Goal: Transaction & Acquisition: Book appointment/travel/reservation

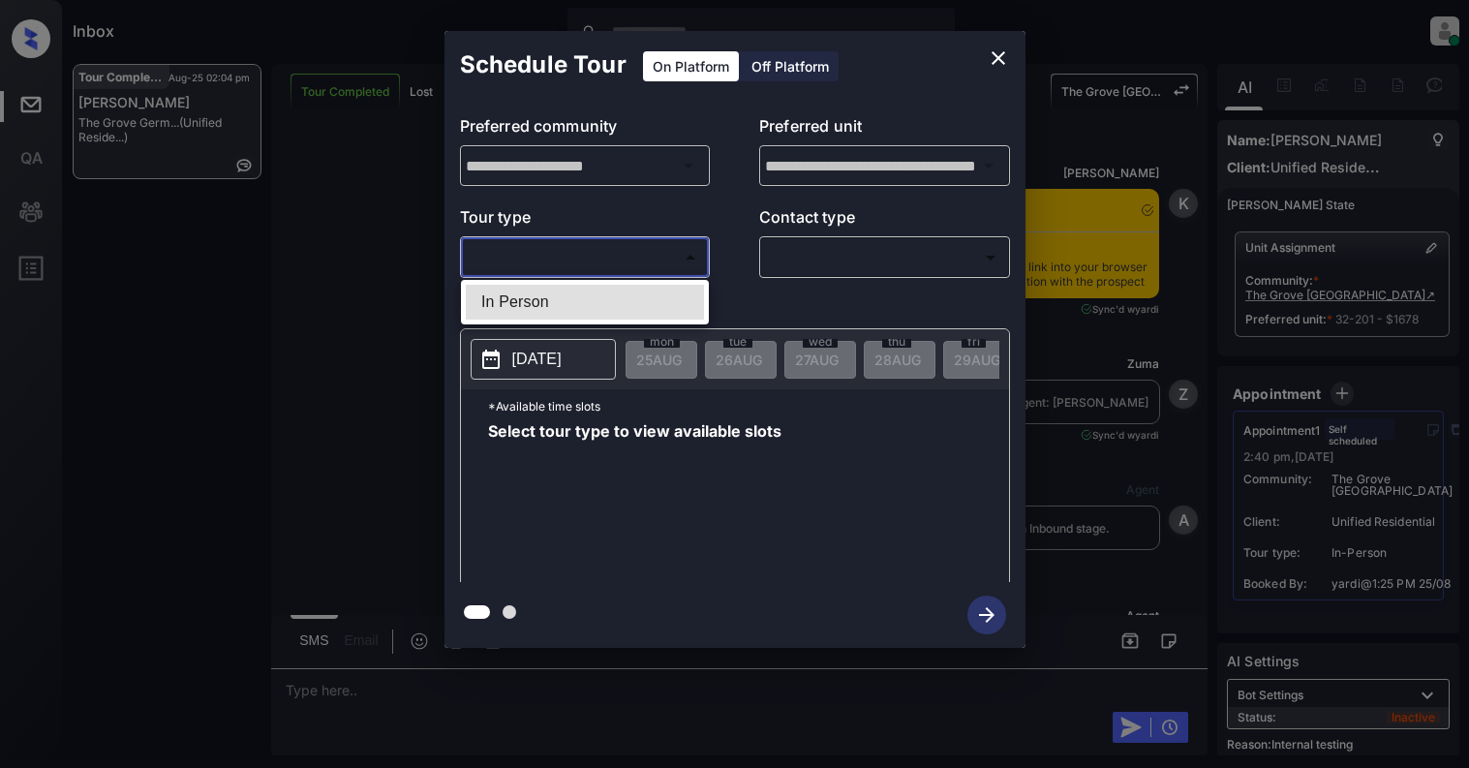
click at [579, 256] on body "Inbox [PERSON_NAME] Online Set yourself offline Set yourself on break Profile S…" at bounding box center [734, 384] width 1469 height 768
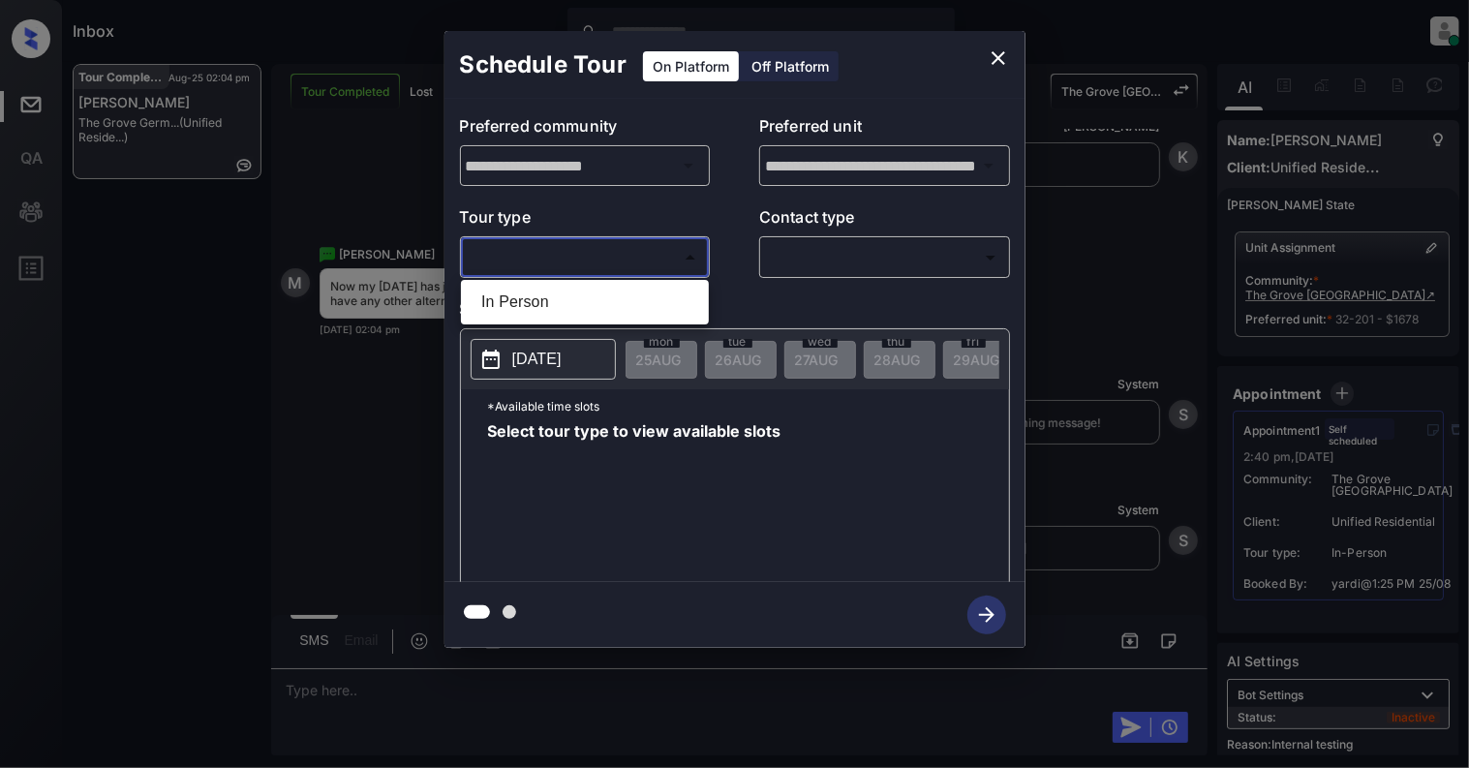
click at [997, 62] on div at bounding box center [734, 384] width 1469 height 768
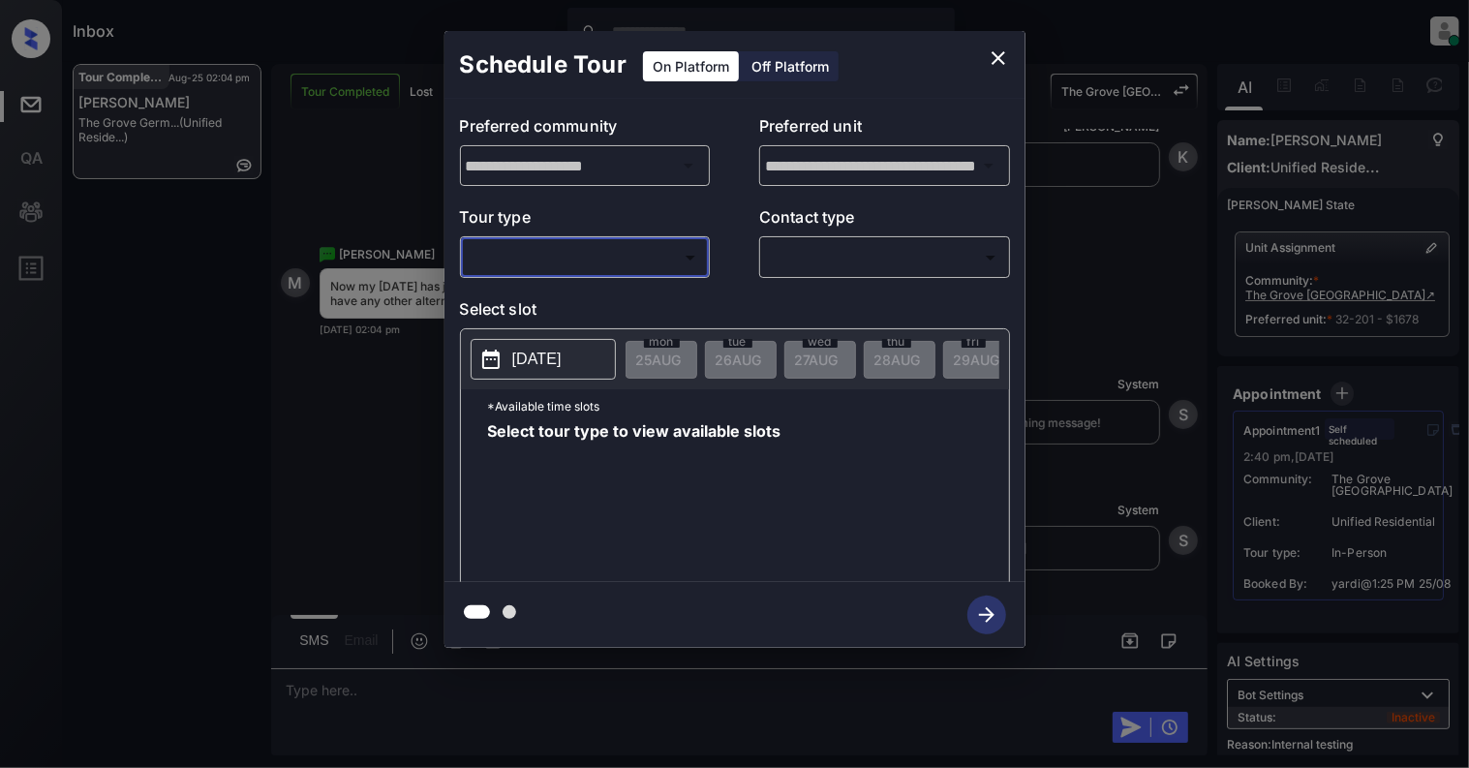
click at [995, 60] on icon "close" at bounding box center [998, 58] width 14 height 14
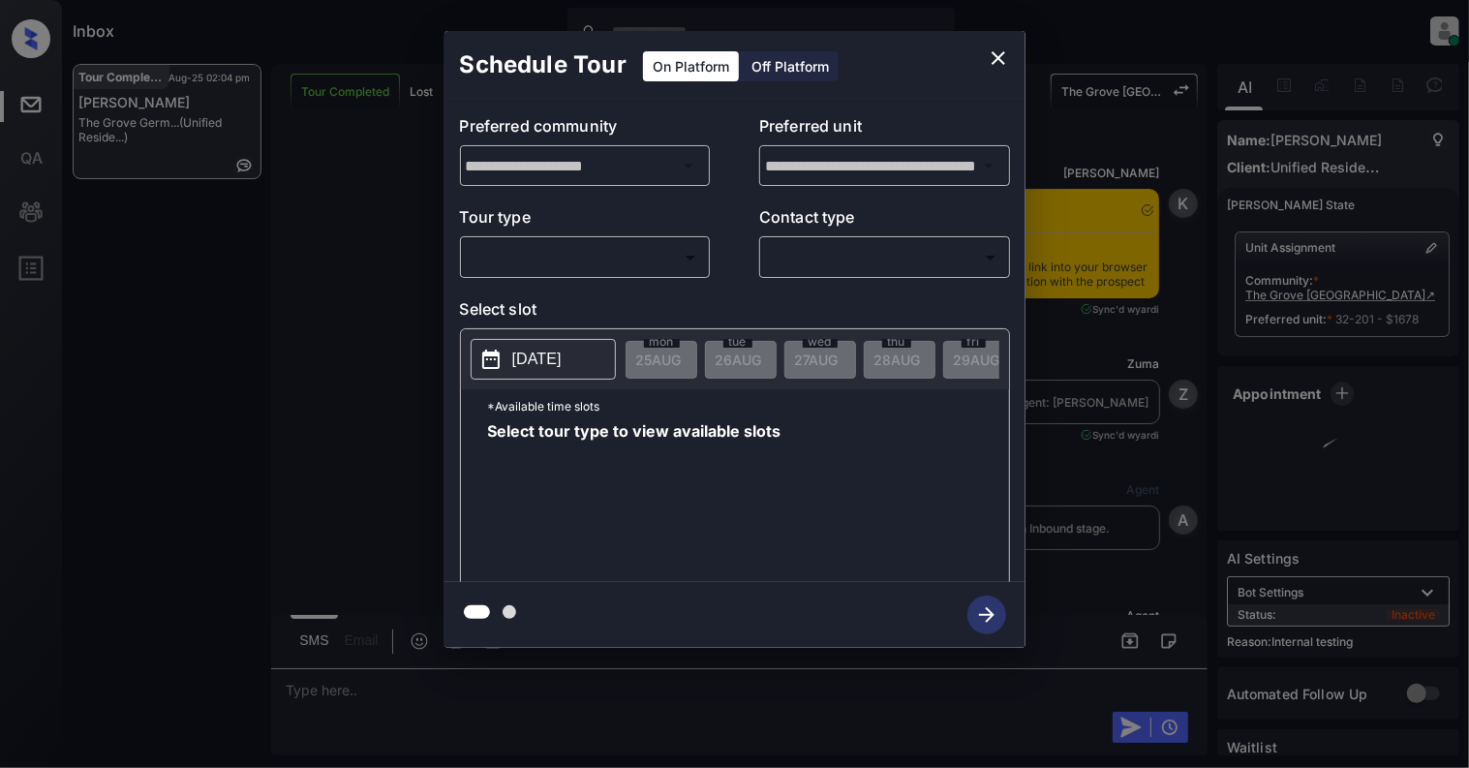
scroll to position [22208, 0]
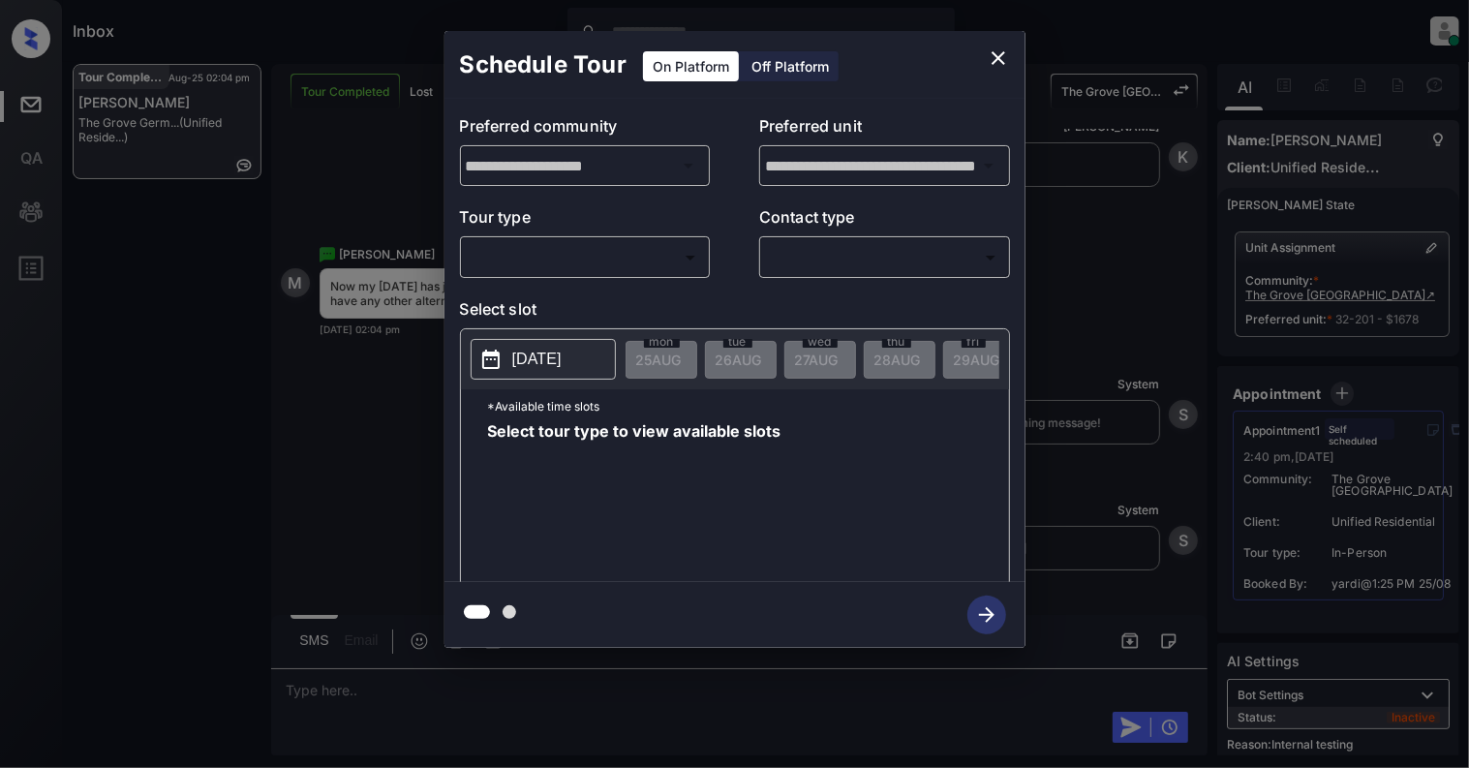
click at [644, 246] on body "Inbox Cynthia Montañez Online Set yourself offline Set yourself on break Profil…" at bounding box center [734, 384] width 1469 height 768
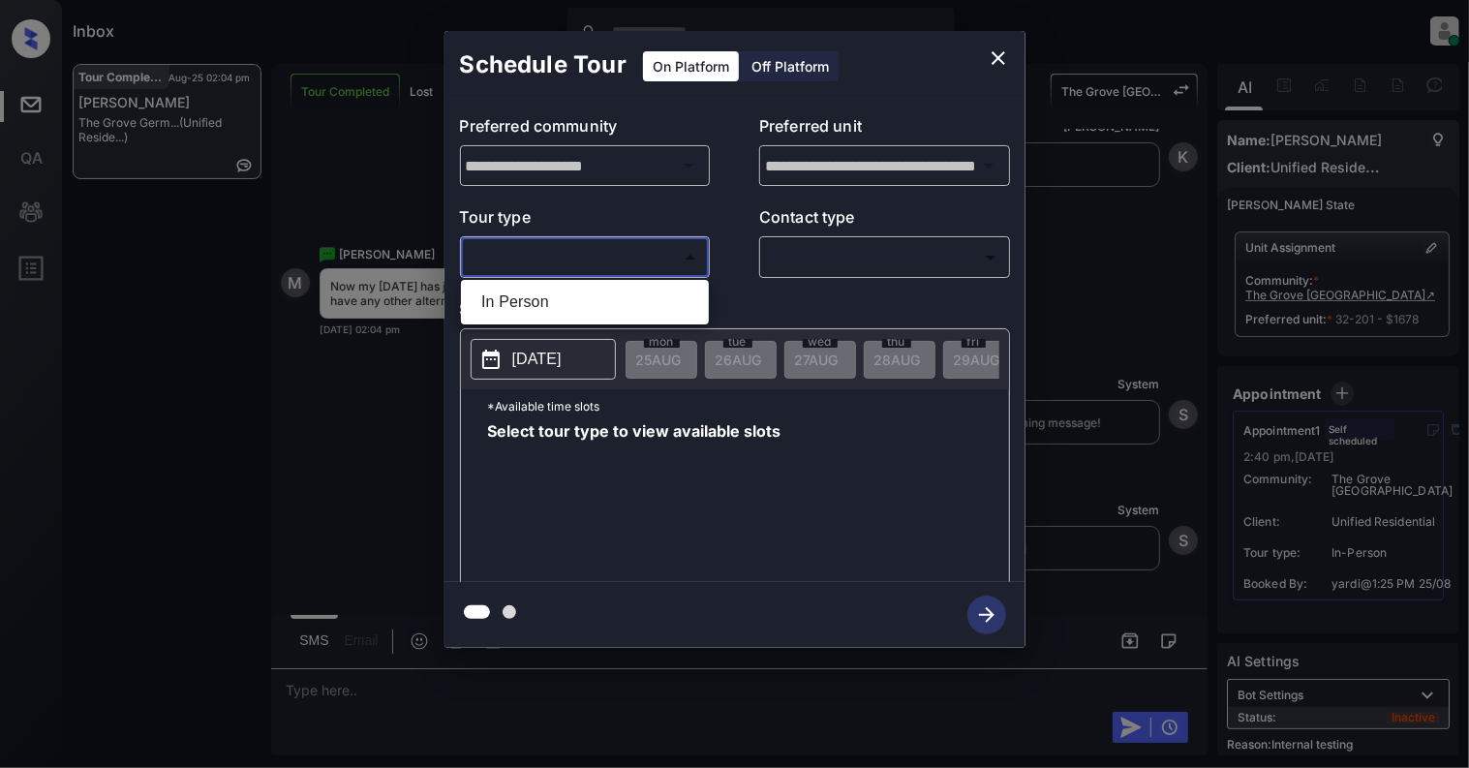
drag, startPoint x: 578, startPoint y: 290, endPoint x: 765, endPoint y: 260, distance: 189.3
click at [578, 290] on li "In Person" at bounding box center [585, 302] width 238 height 35
type input "********"
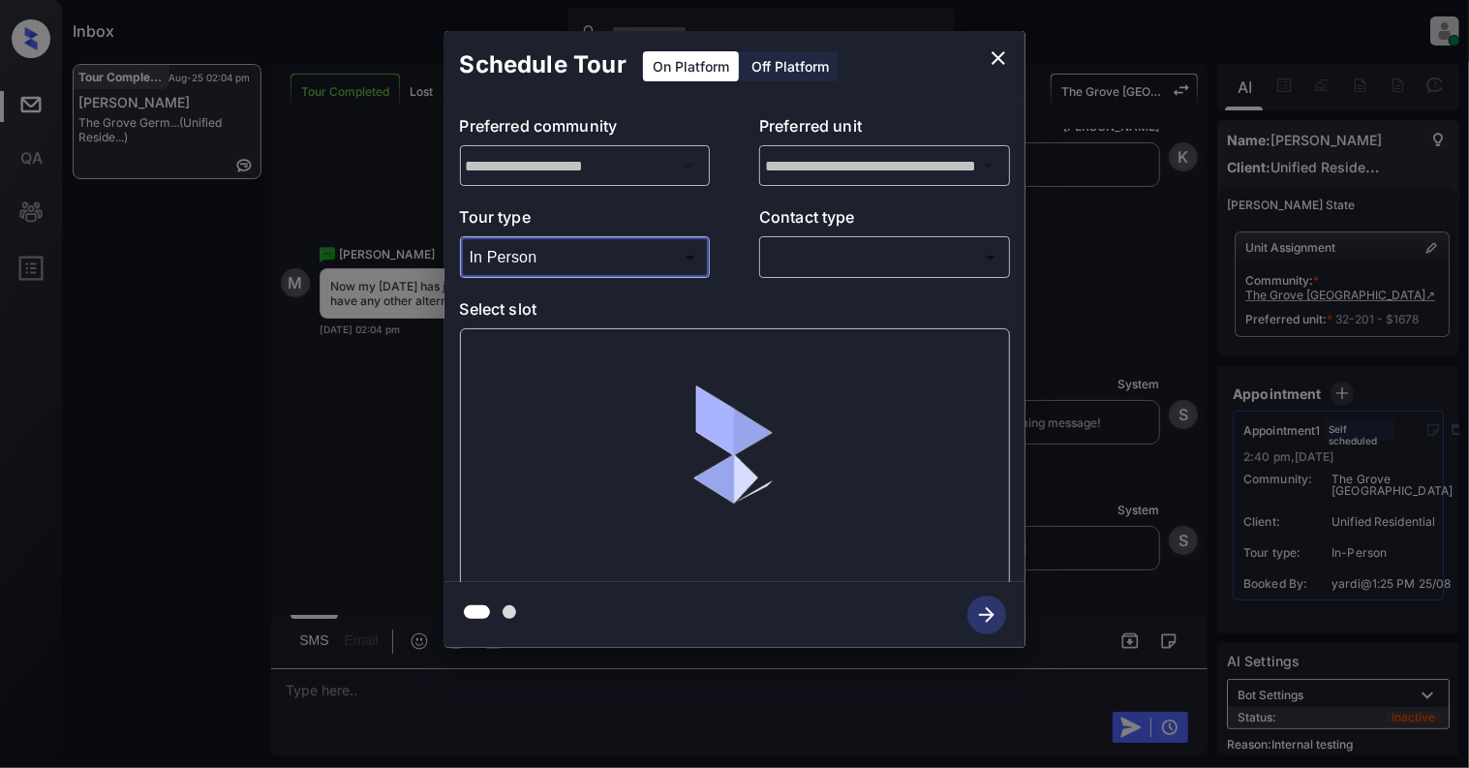
click at [949, 246] on body "Inbox Cynthia Montañez Online Set yourself offline Set yourself on break Profil…" at bounding box center [734, 384] width 1469 height 768
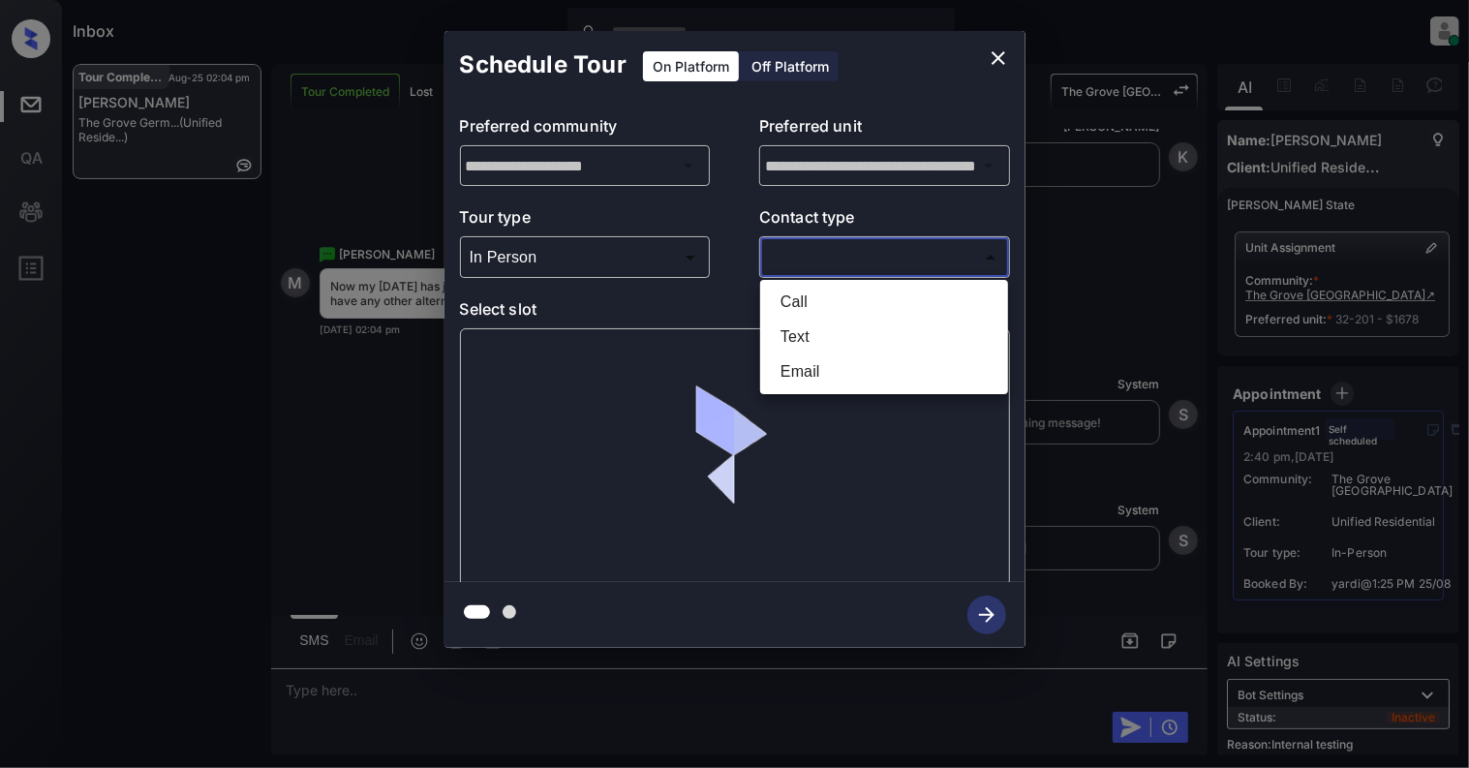
click at [846, 330] on li "Text" at bounding box center [884, 337] width 238 height 35
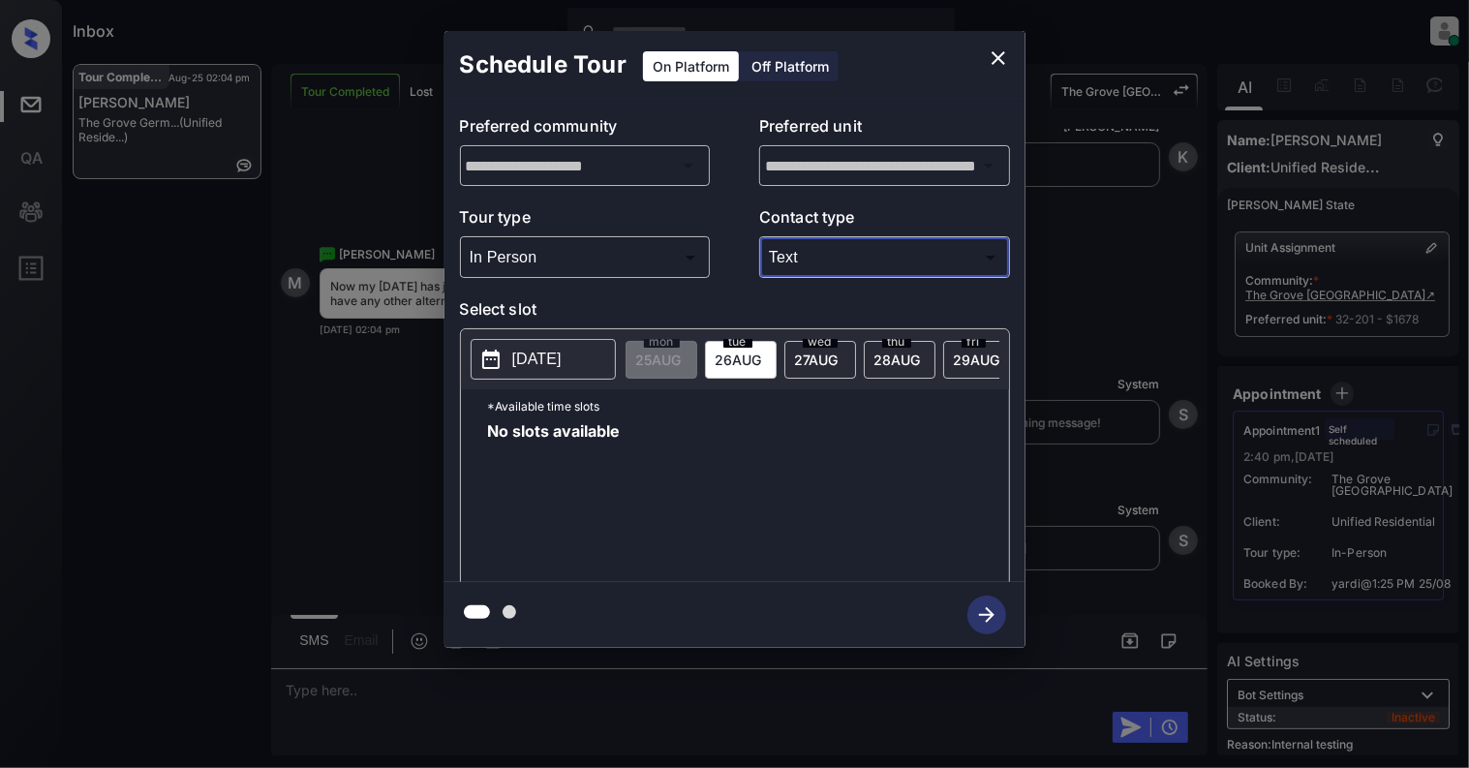
type input "****"
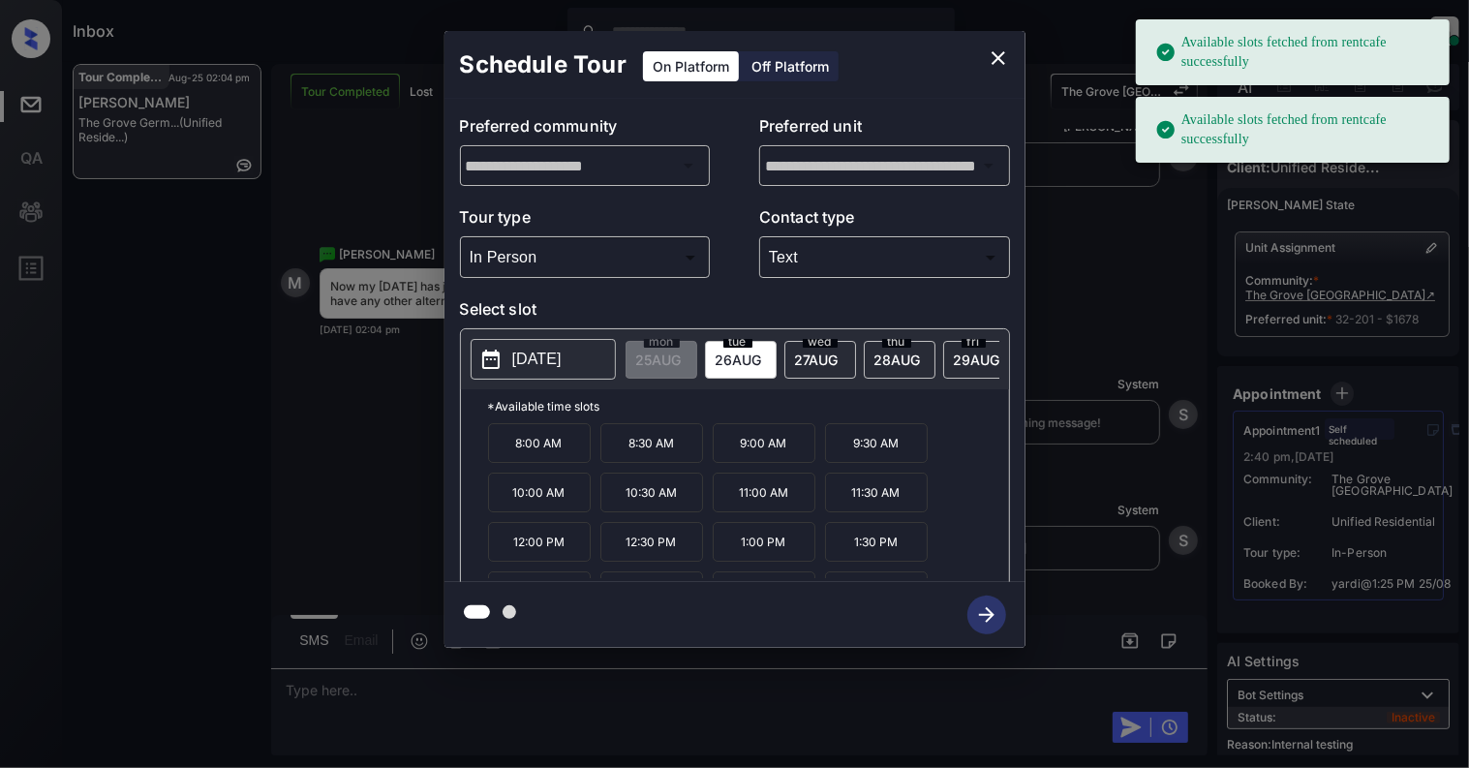
drag, startPoint x: 564, startPoint y: 352, endPoint x: 570, endPoint y: 345, distance: 10.3
click at [570, 342] on button "2025-08-26" at bounding box center [543, 359] width 145 height 41
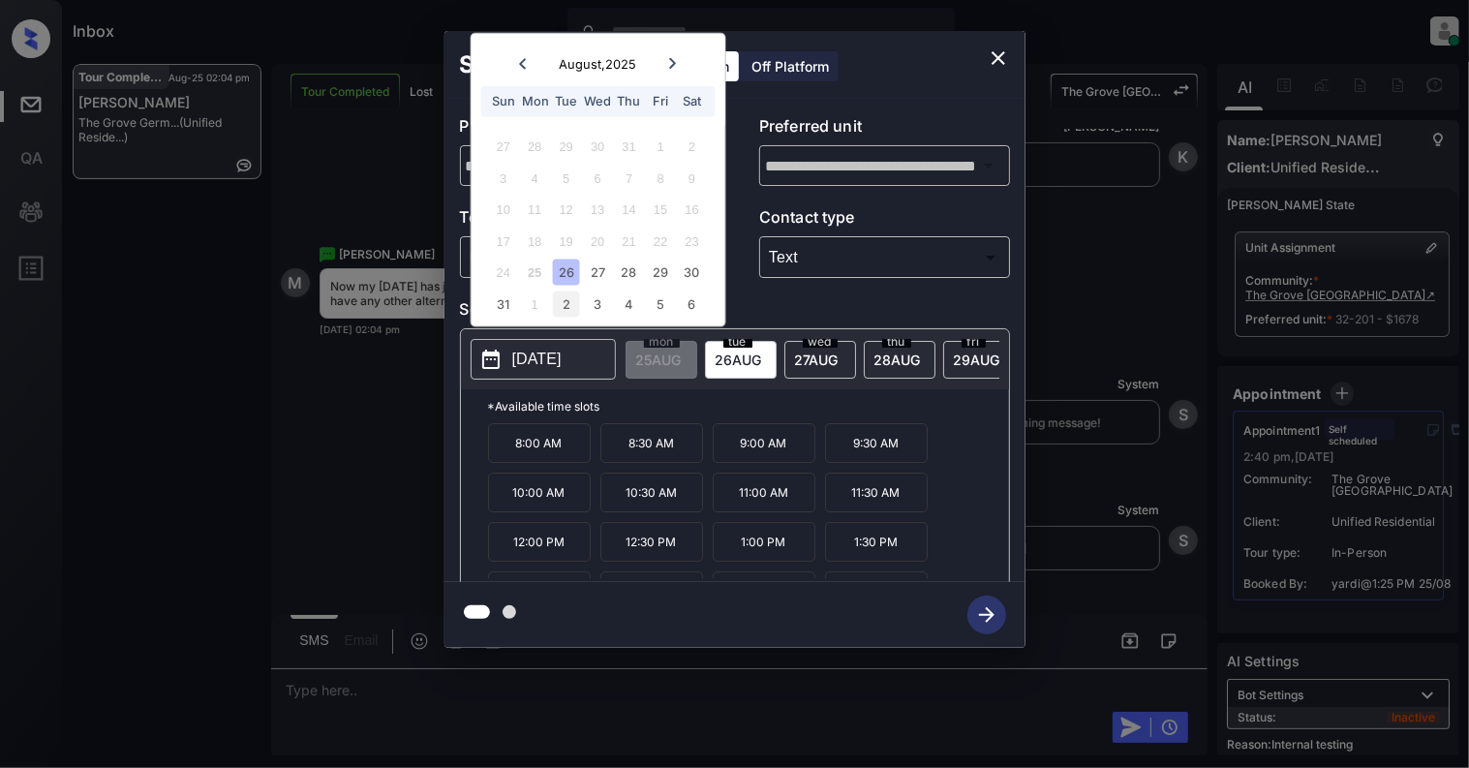
click at [571, 299] on div "2" at bounding box center [566, 303] width 26 height 26
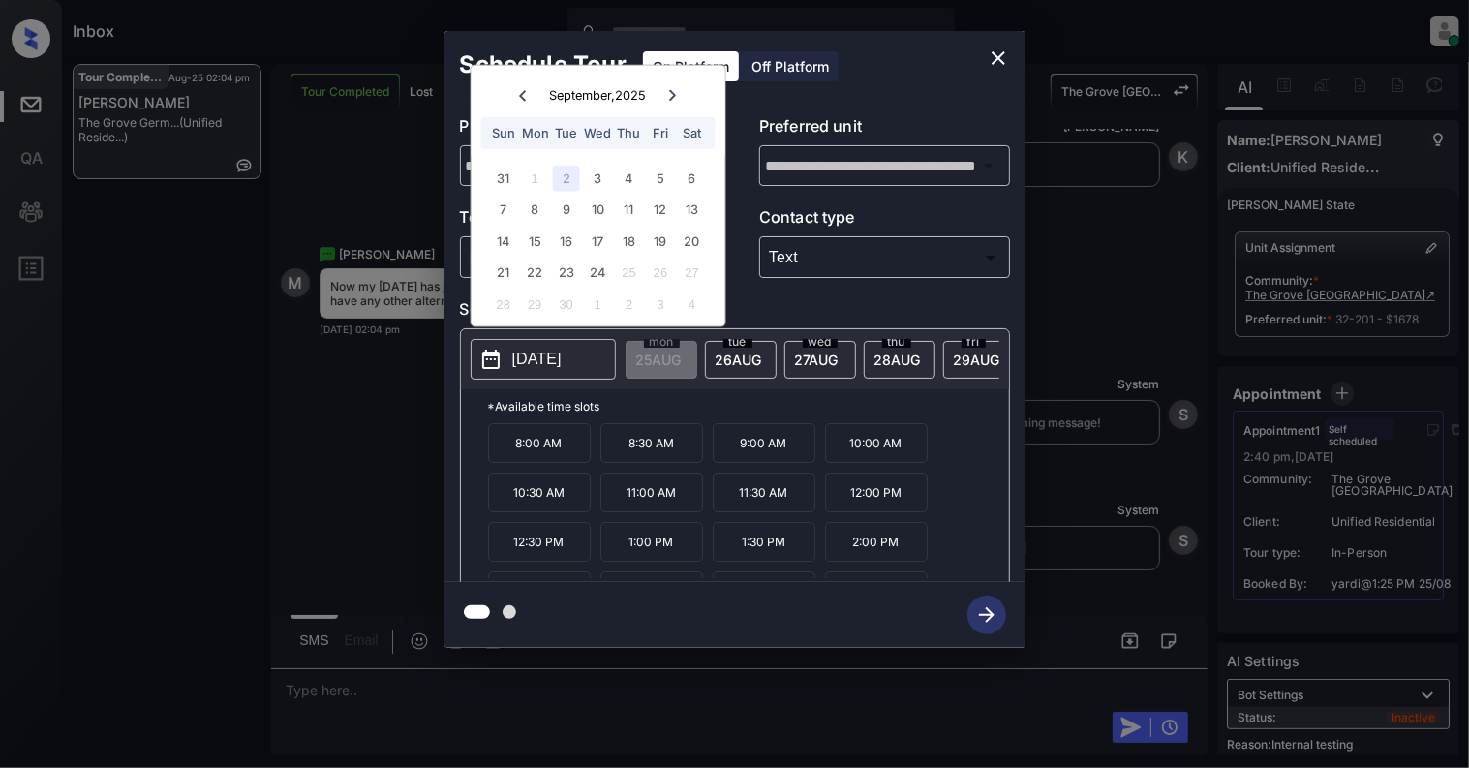
click at [991, 58] on icon "close" at bounding box center [998, 57] width 23 height 23
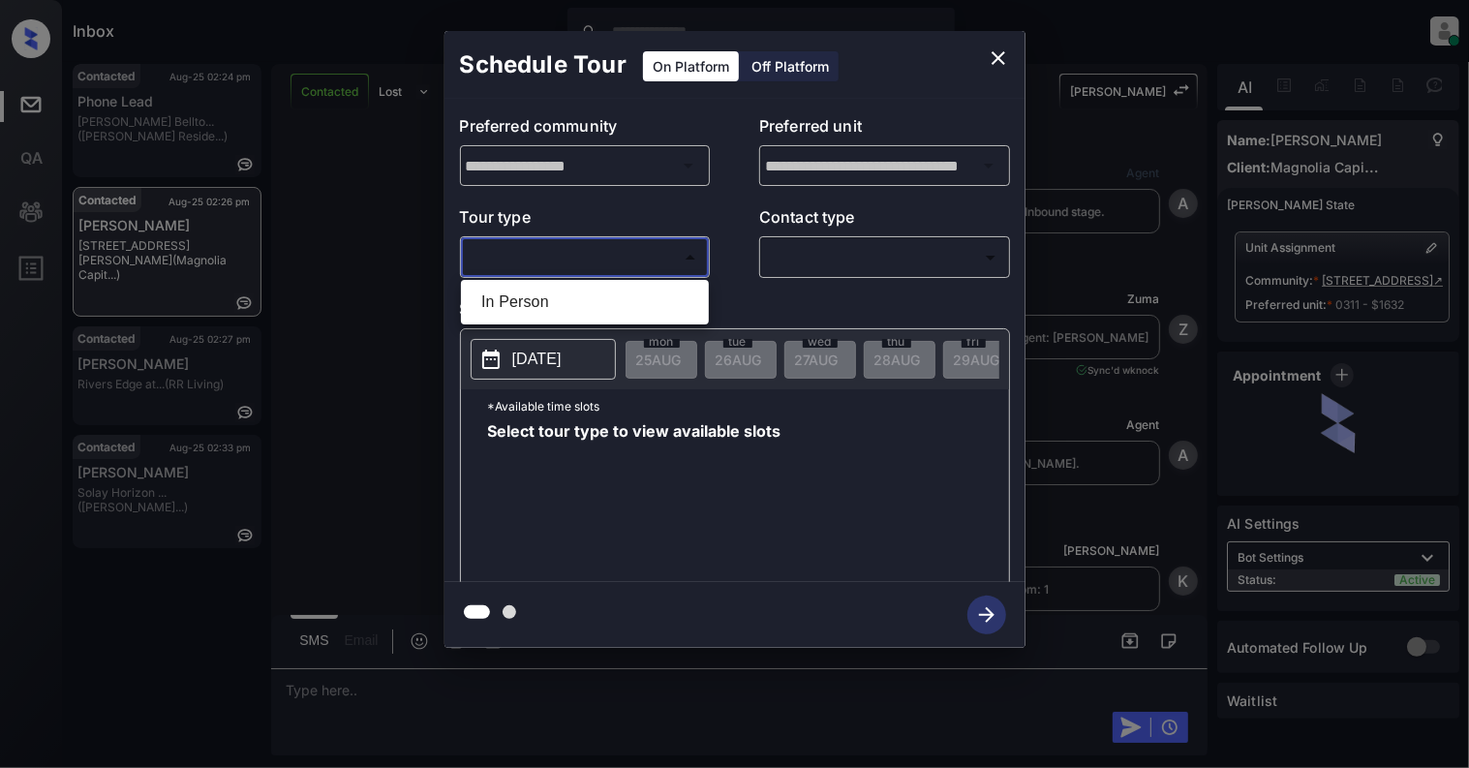
click at [540, 308] on li "In Person" at bounding box center [585, 302] width 238 height 35
type input "********"
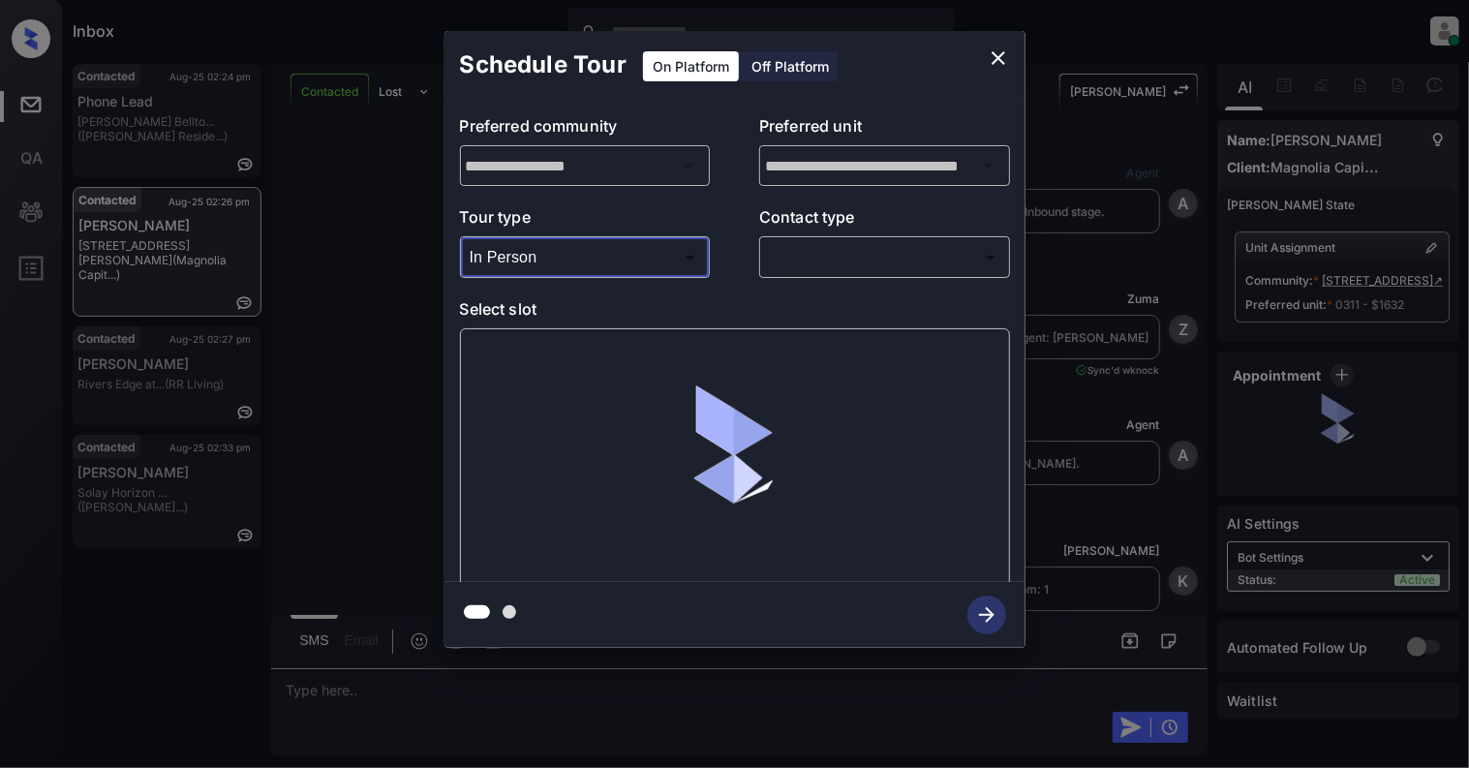
scroll to position [1108, 0]
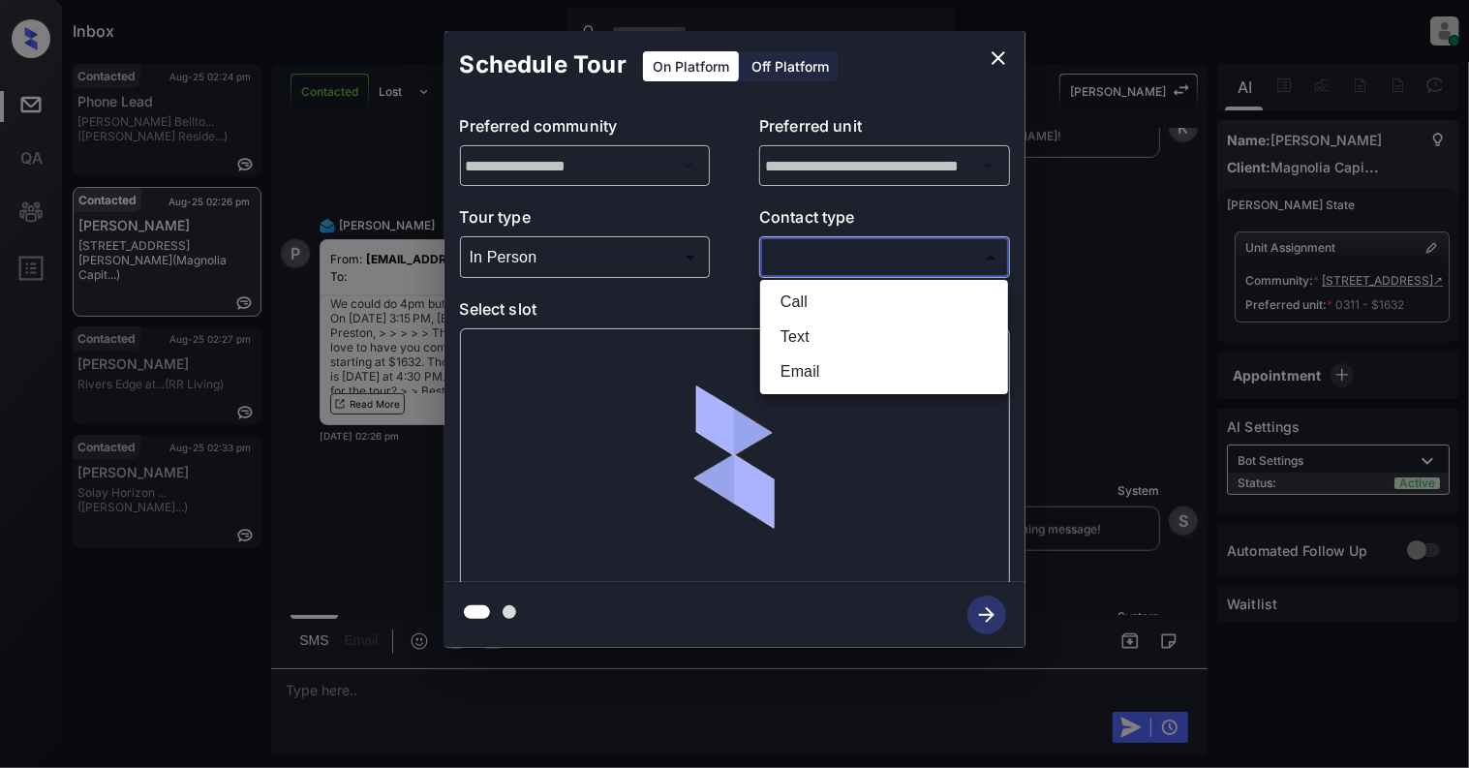
click at [864, 257] on body "Inbox Cynthia Montañez Online Set yourself offline Set yourself on break Profil…" at bounding box center [734, 384] width 1469 height 768
click at [852, 366] on li "Email" at bounding box center [884, 371] width 238 height 35
type input "*****"
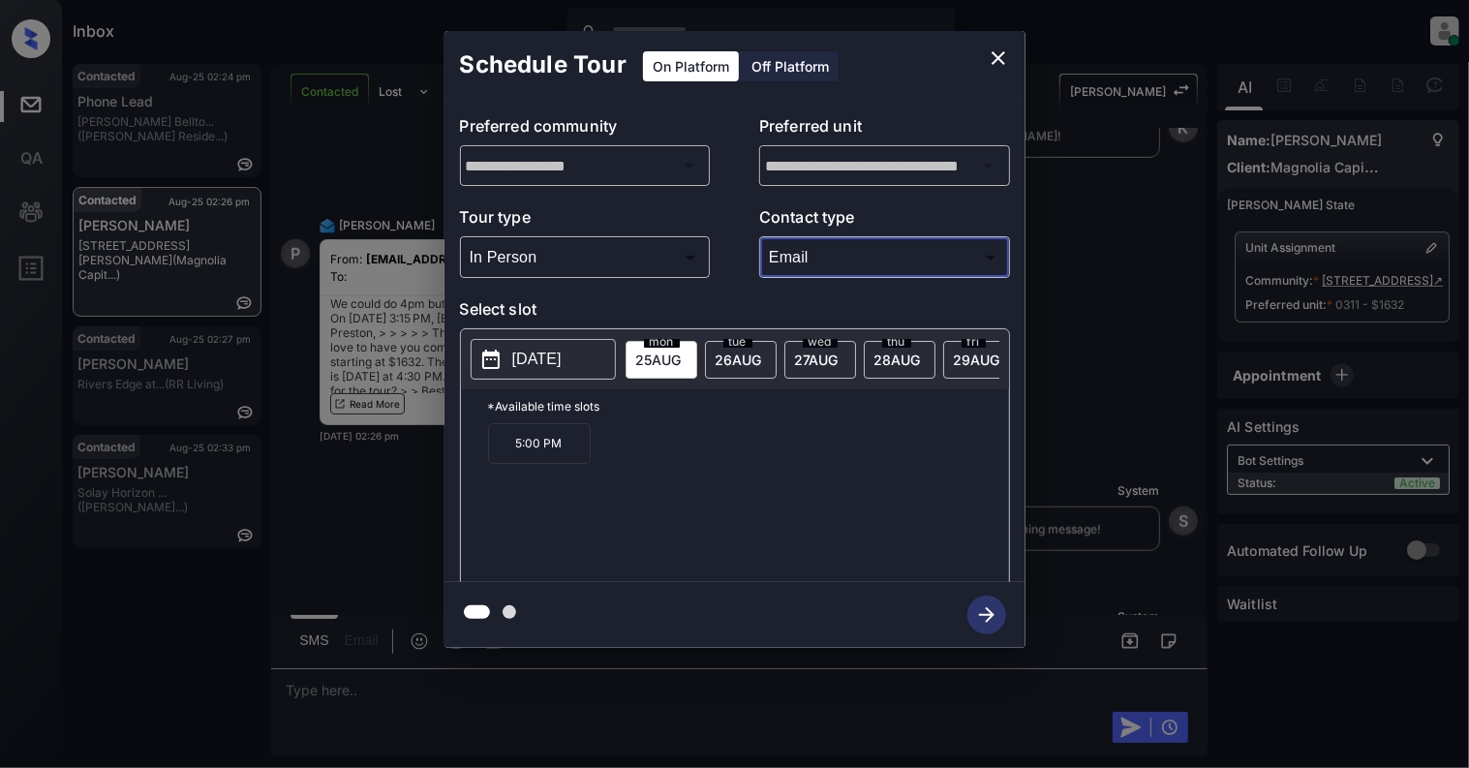
click at [1000, 56] on icon "close" at bounding box center [998, 58] width 14 height 14
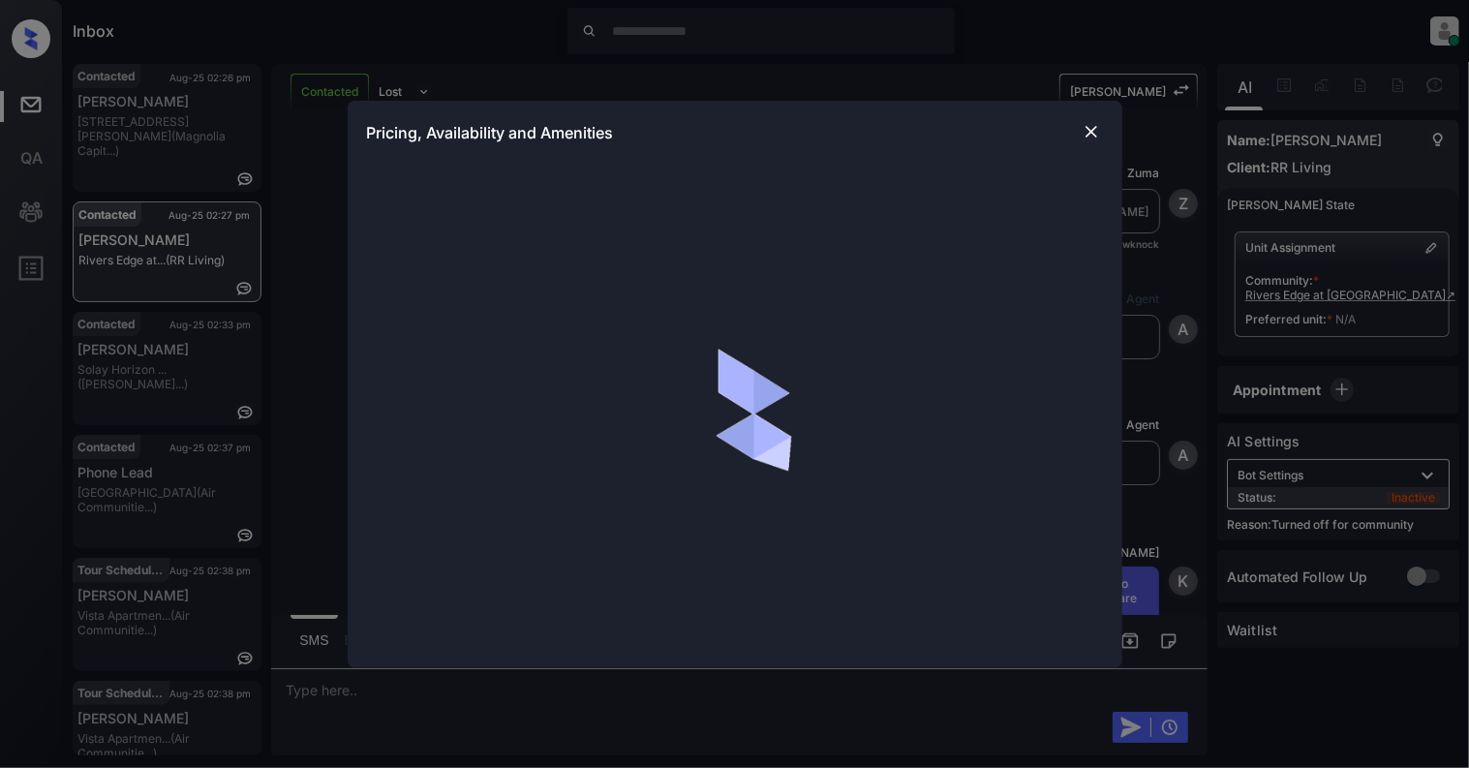
scroll to position [1179, 0]
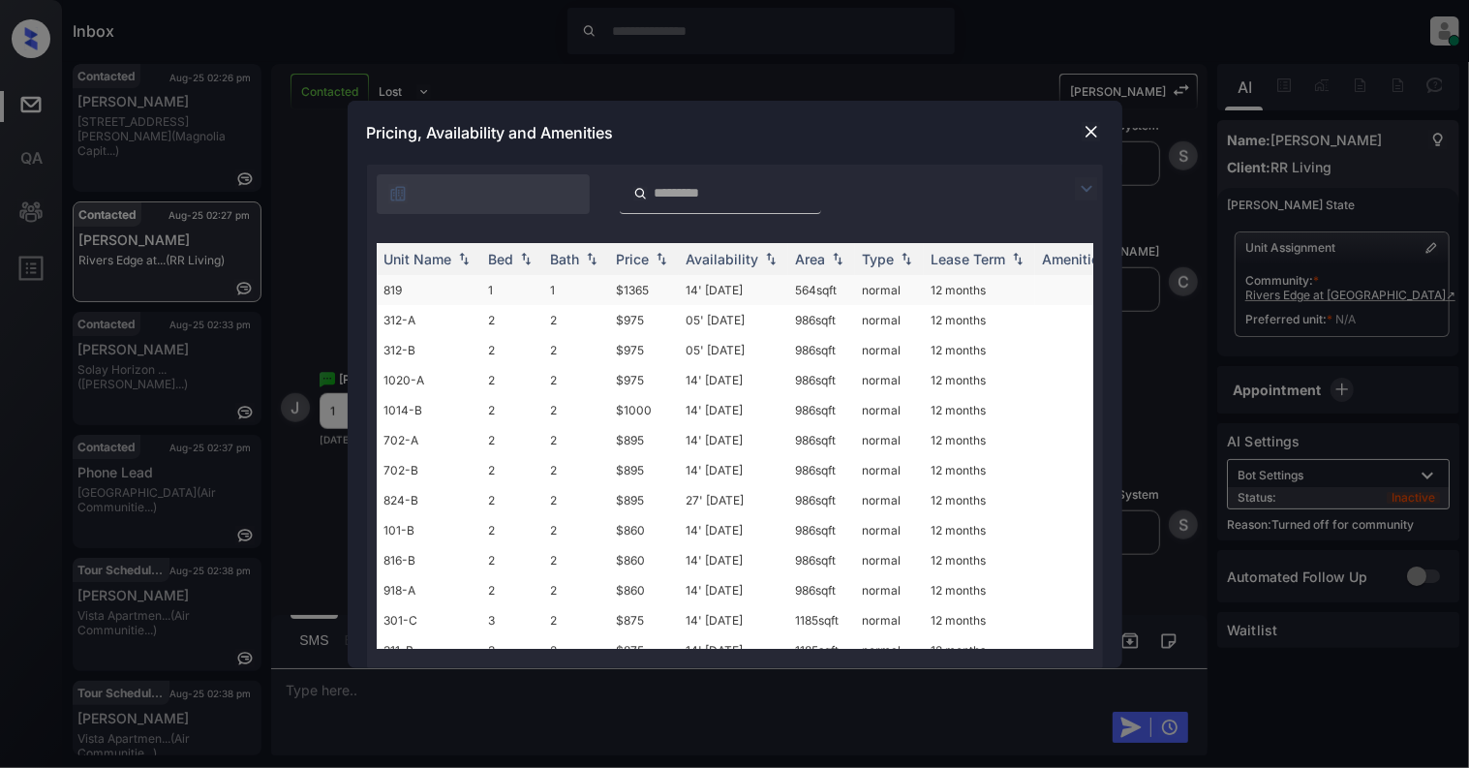
click at [416, 289] on td "819" at bounding box center [429, 290] width 105 height 30
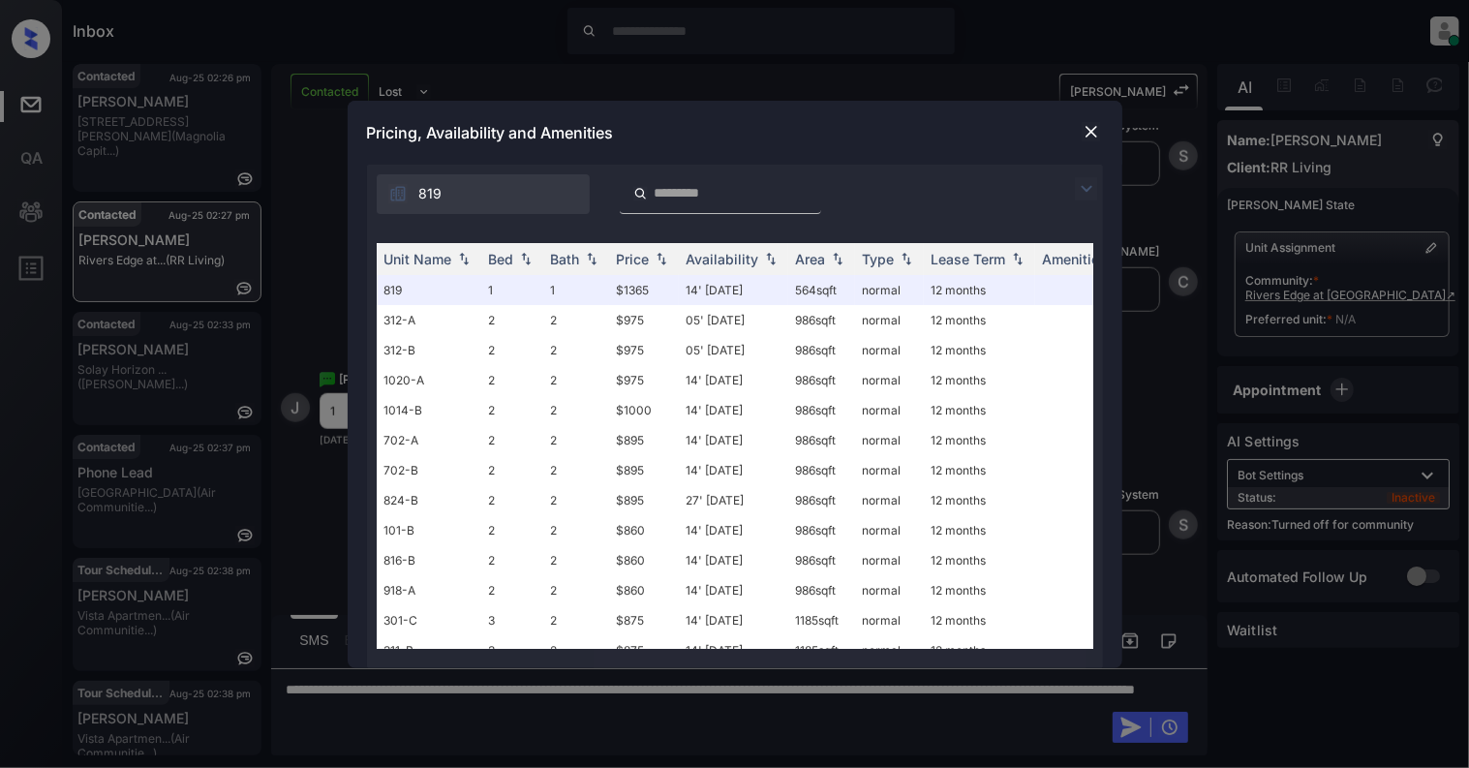
click at [1086, 129] on img at bounding box center [1091, 131] width 19 height 19
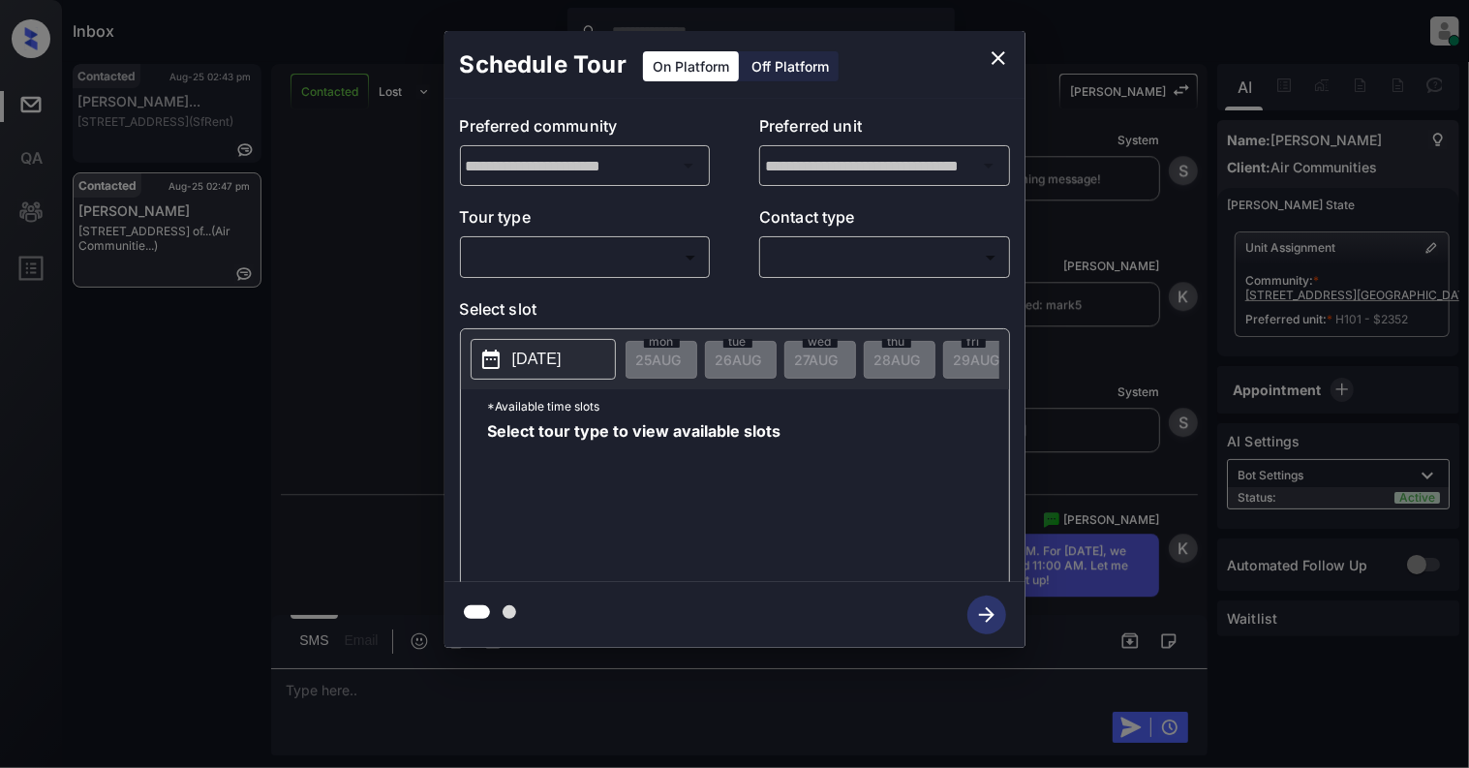
scroll to position [3254, 0]
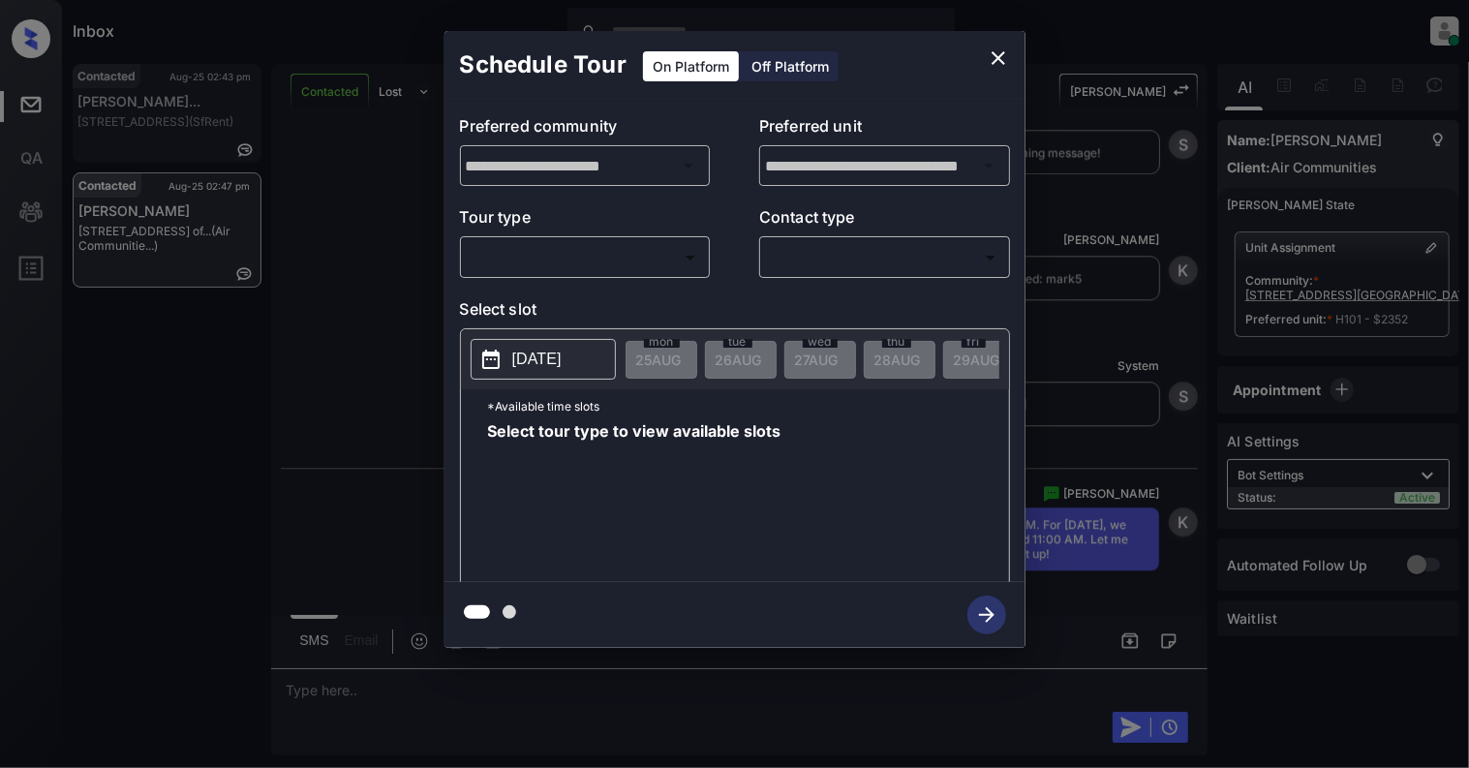
click at [999, 64] on icon "close" at bounding box center [998, 57] width 23 height 23
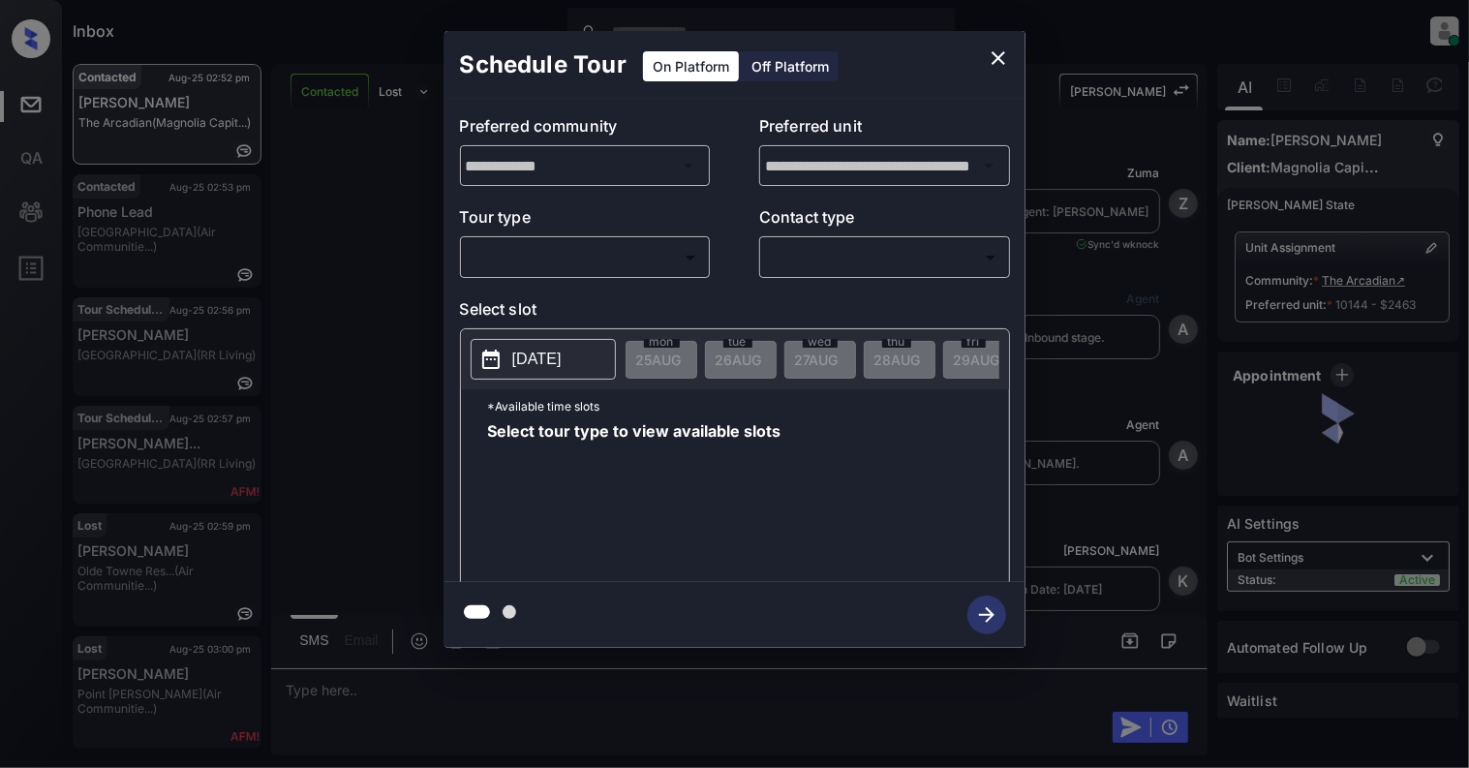
scroll to position [2616, 0]
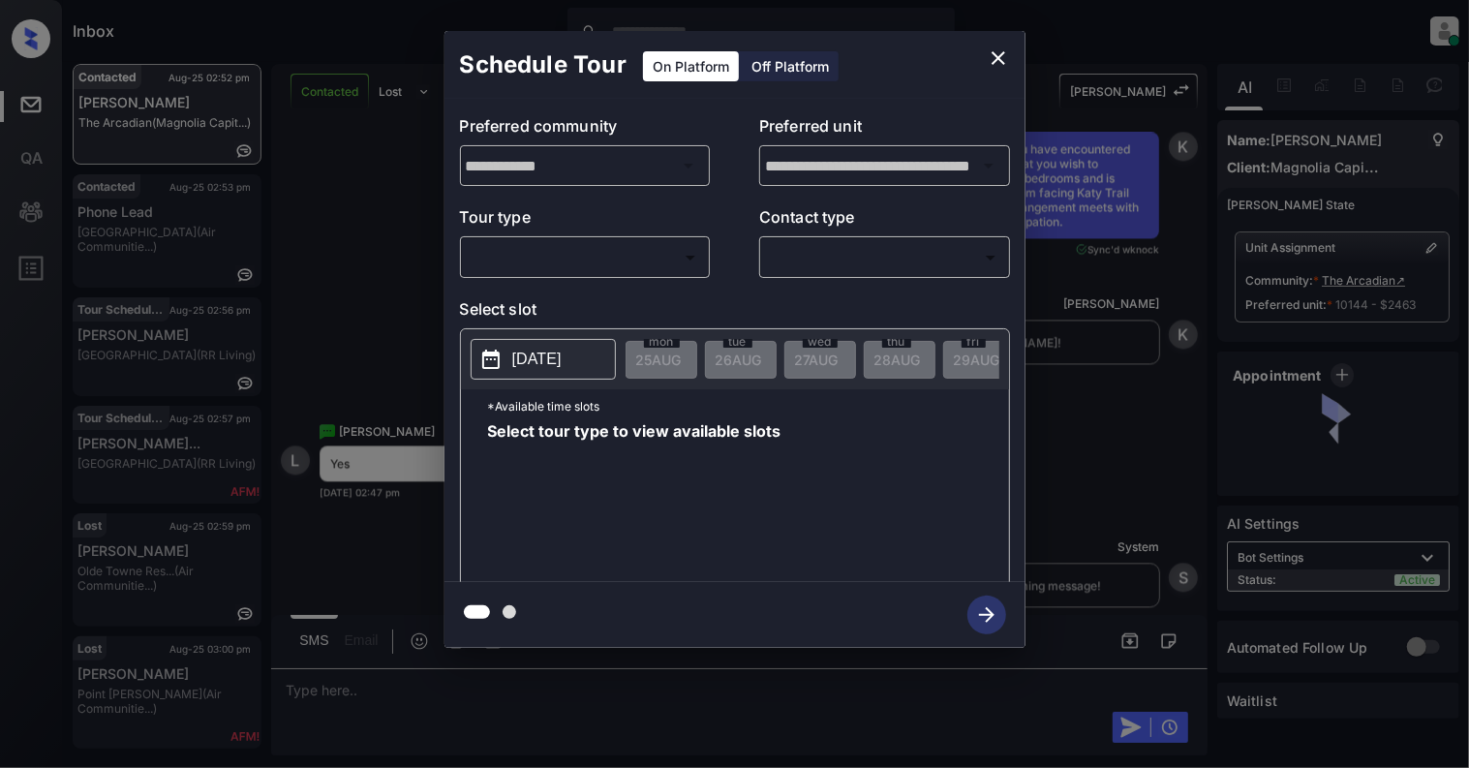
click at [604, 260] on body "Inbox Cynthia Montañez Online Set yourself offline Set yourself on break Profil…" at bounding box center [734, 384] width 1469 height 768
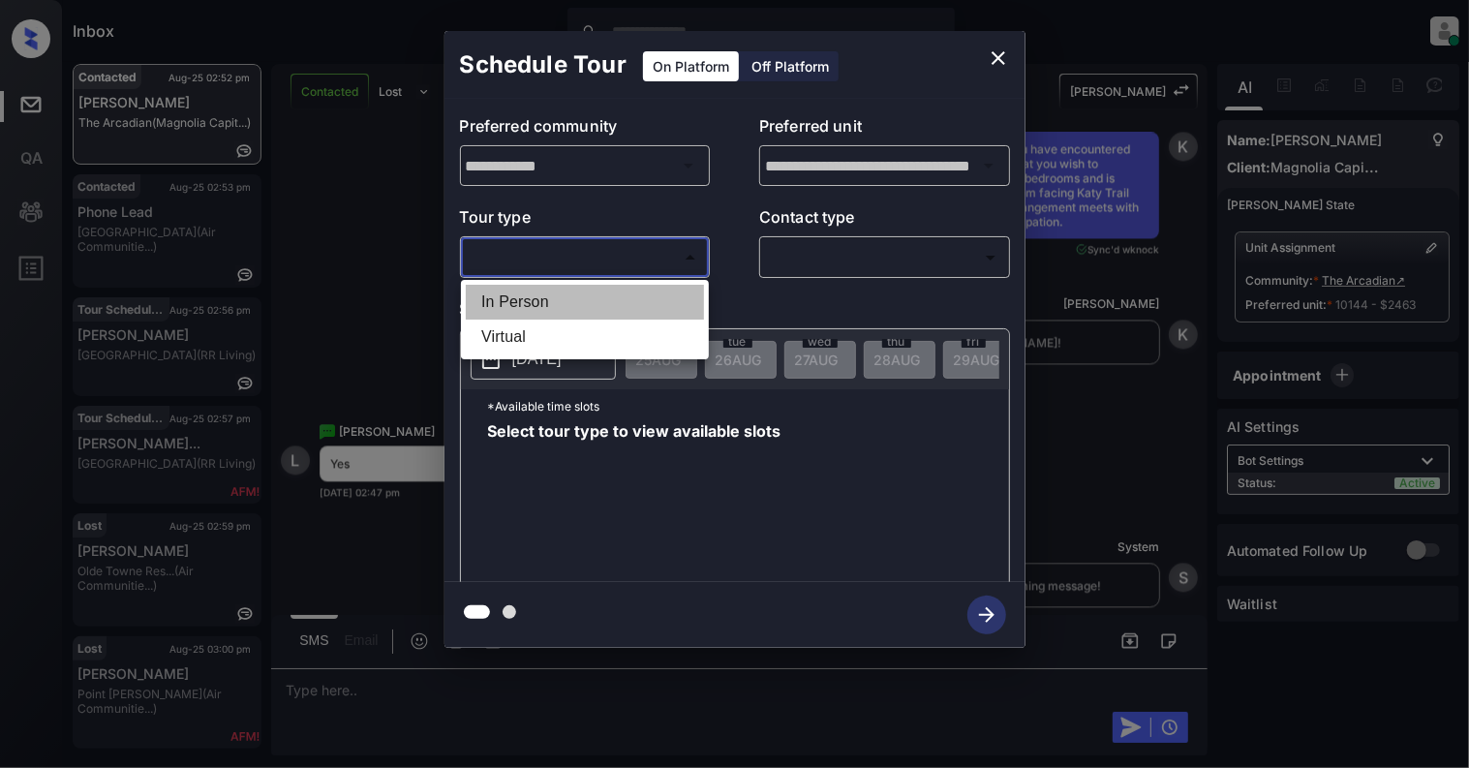
click at [571, 302] on li "In Person" at bounding box center [585, 302] width 238 height 35
type input "********"
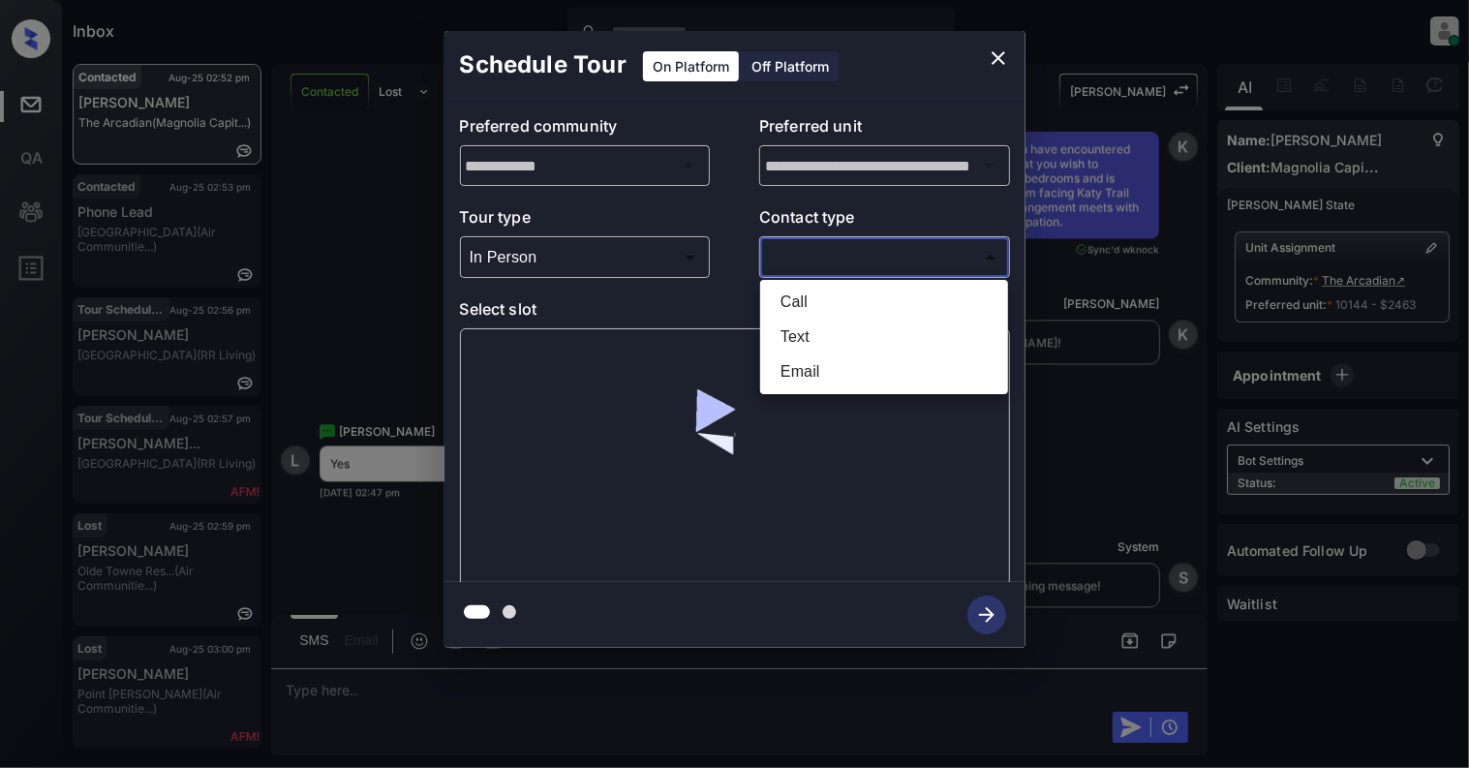
click at [825, 263] on body "Inbox Cynthia Montañez Online Set yourself offline Set yourself on break Profil…" at bounding box center [734, 384] width 1469 height 768
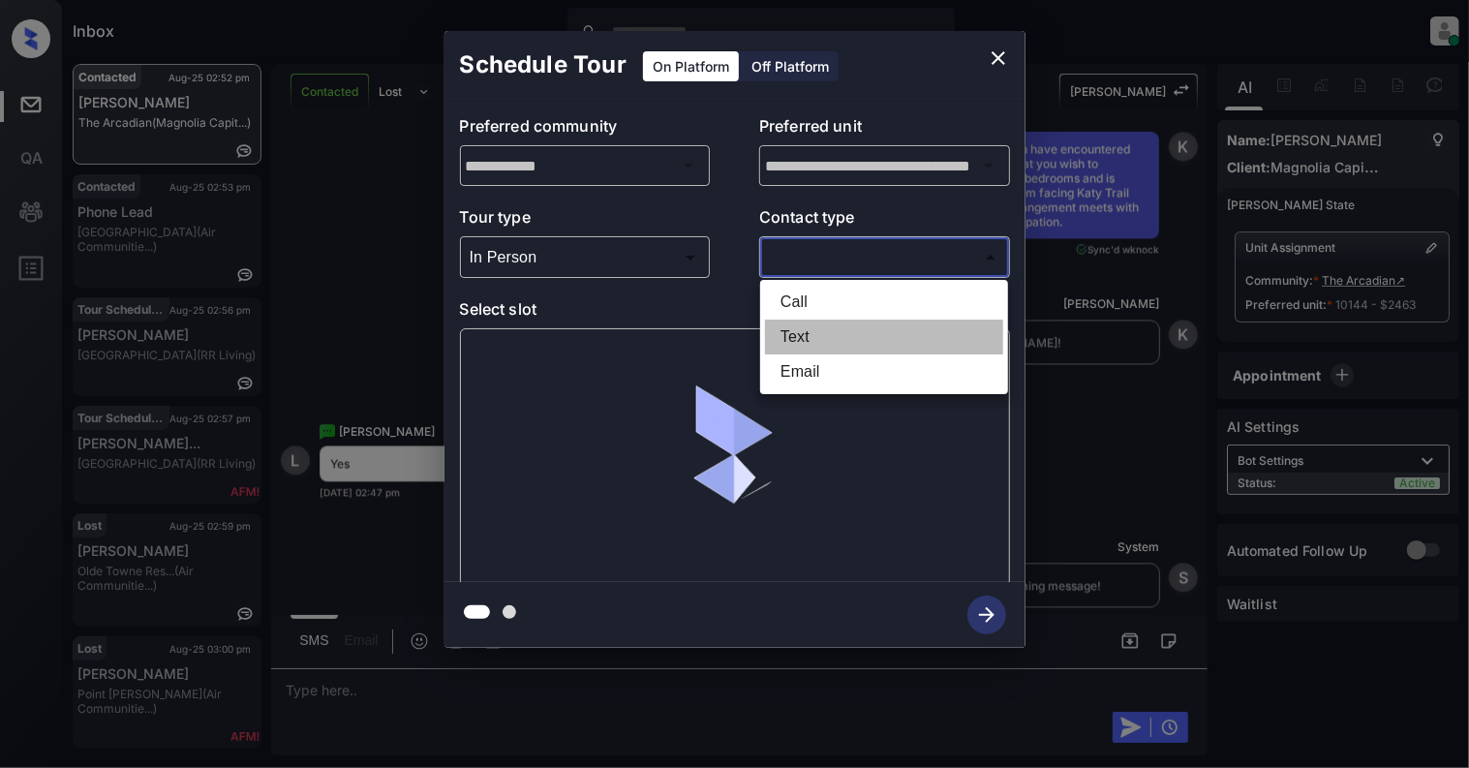
click at [792, 338] on li "Text" at bounding box center [884, 337] width 238 height 35
type input "****"
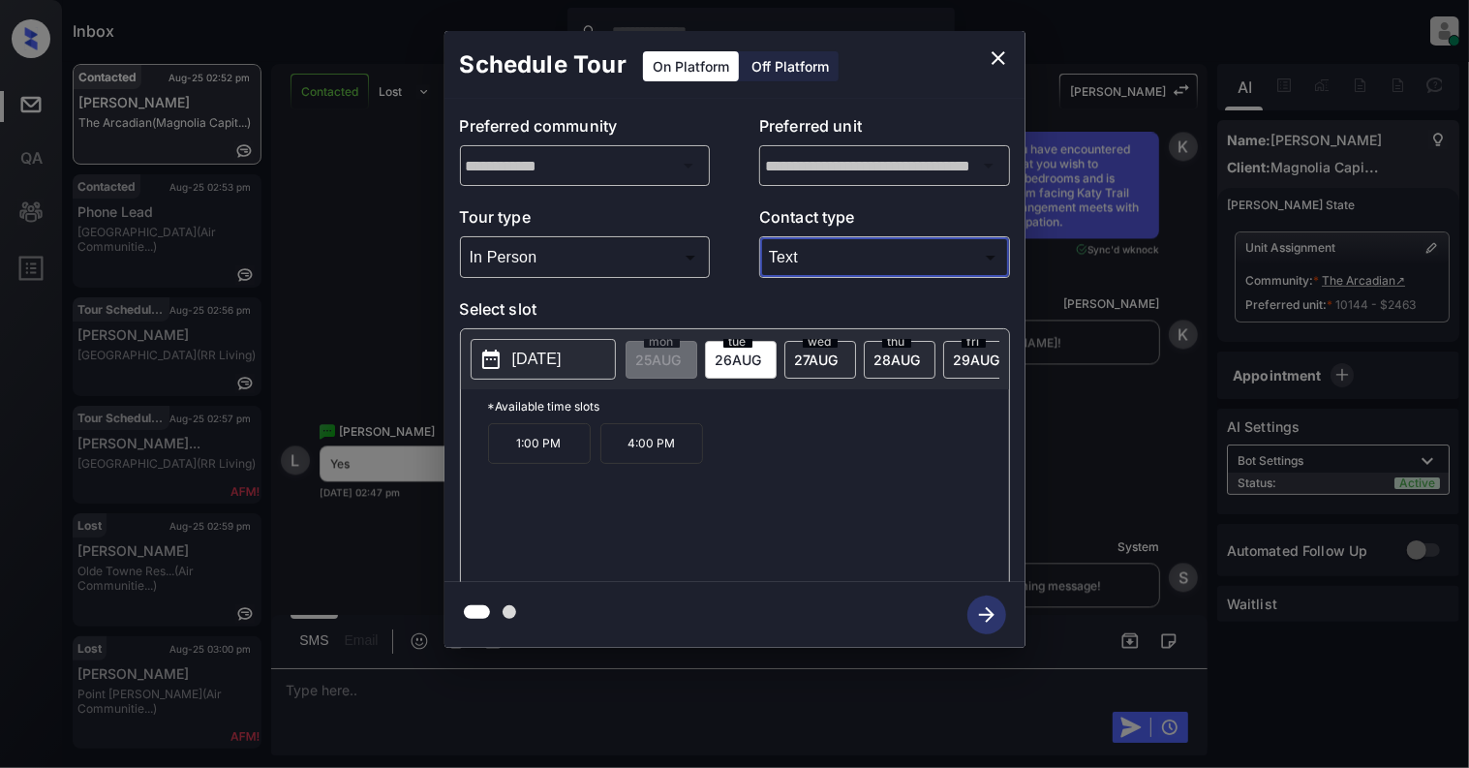
click at [560, 462] on p "1:00 PM" at bounding box center [539, 443] width 103 height 41
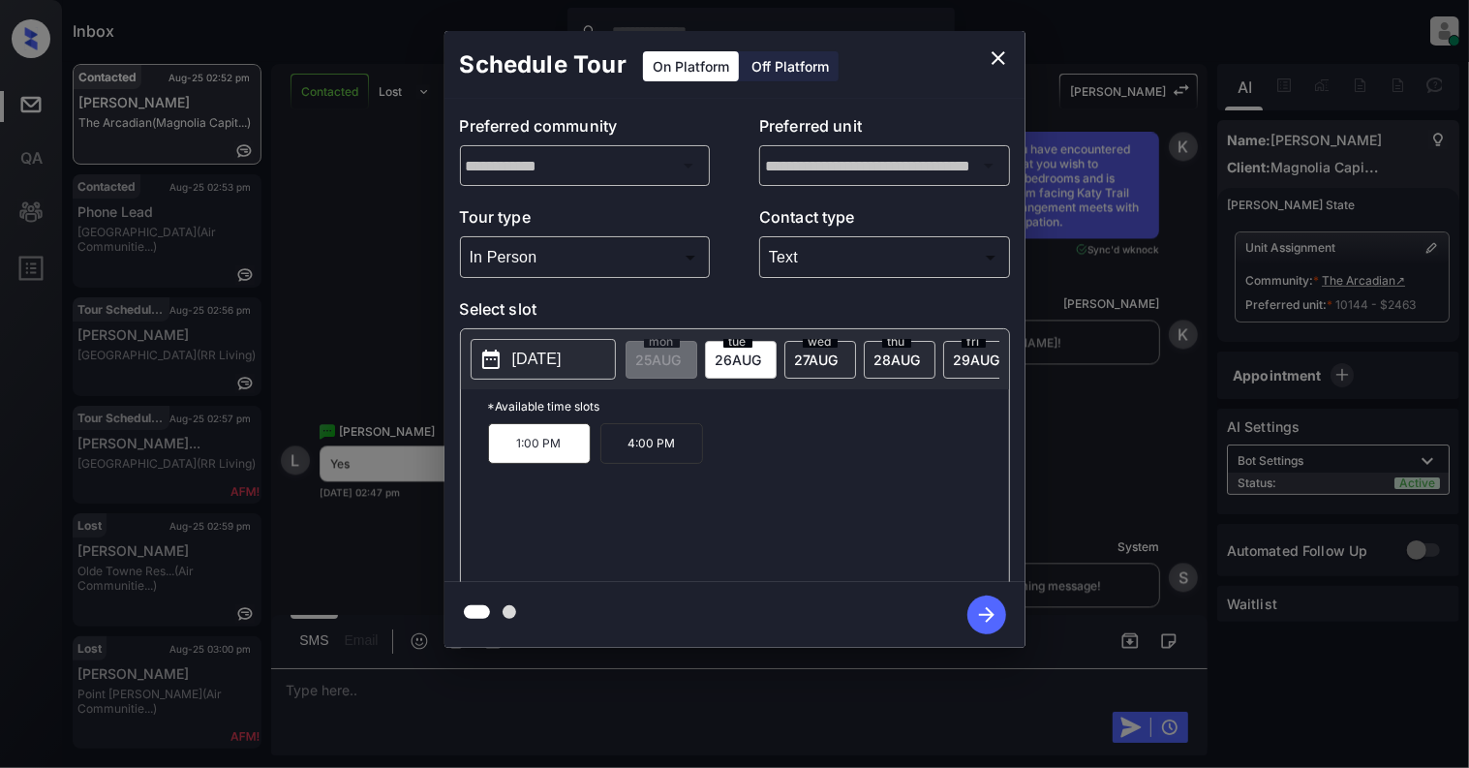
click at [988, 608] on icon "button" at bounding box center [986, 614] width 39 height 39
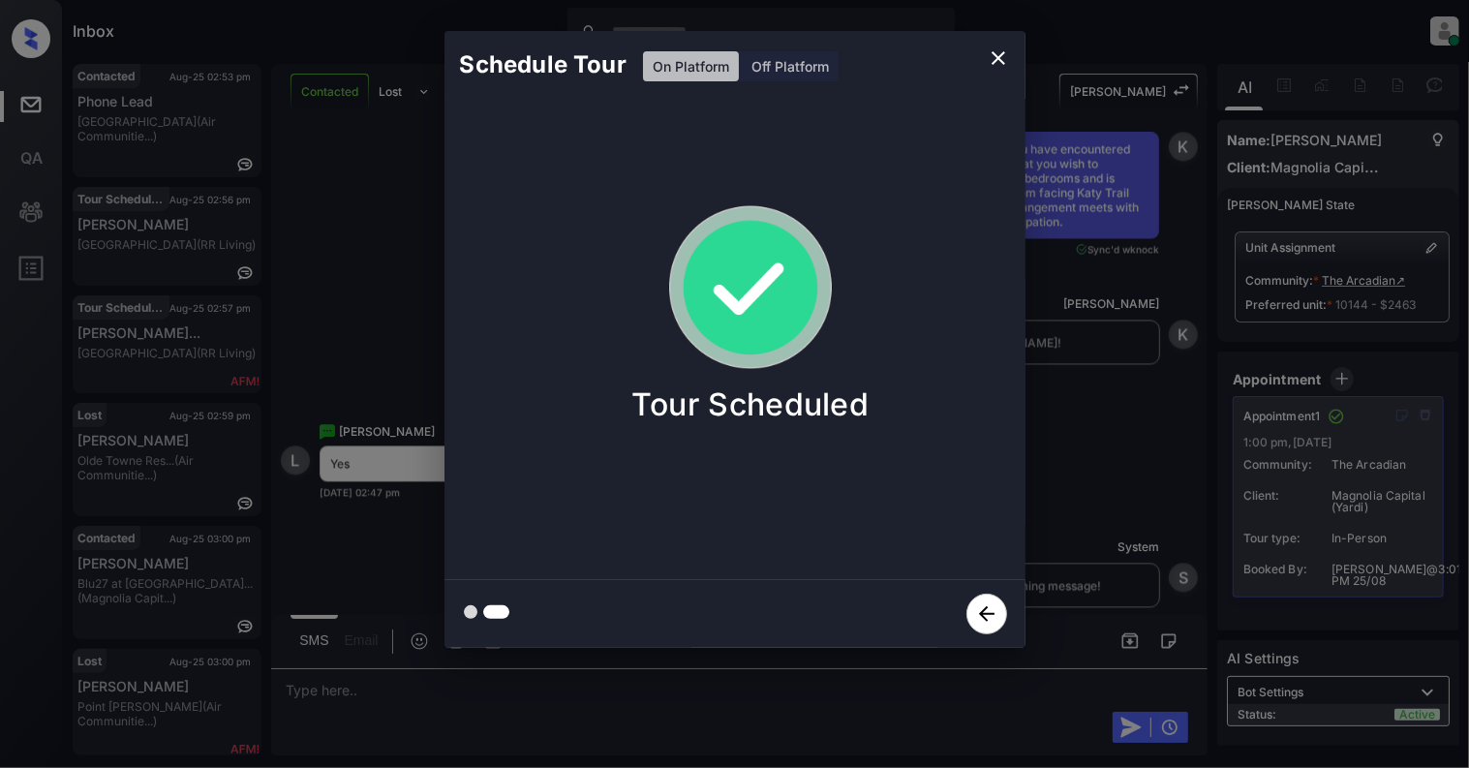
click at [31, 477] on div "Schedule Tour On Platform Off Platform Tour Scheduled" at bounding box center [734, 339] width 1469 height 679
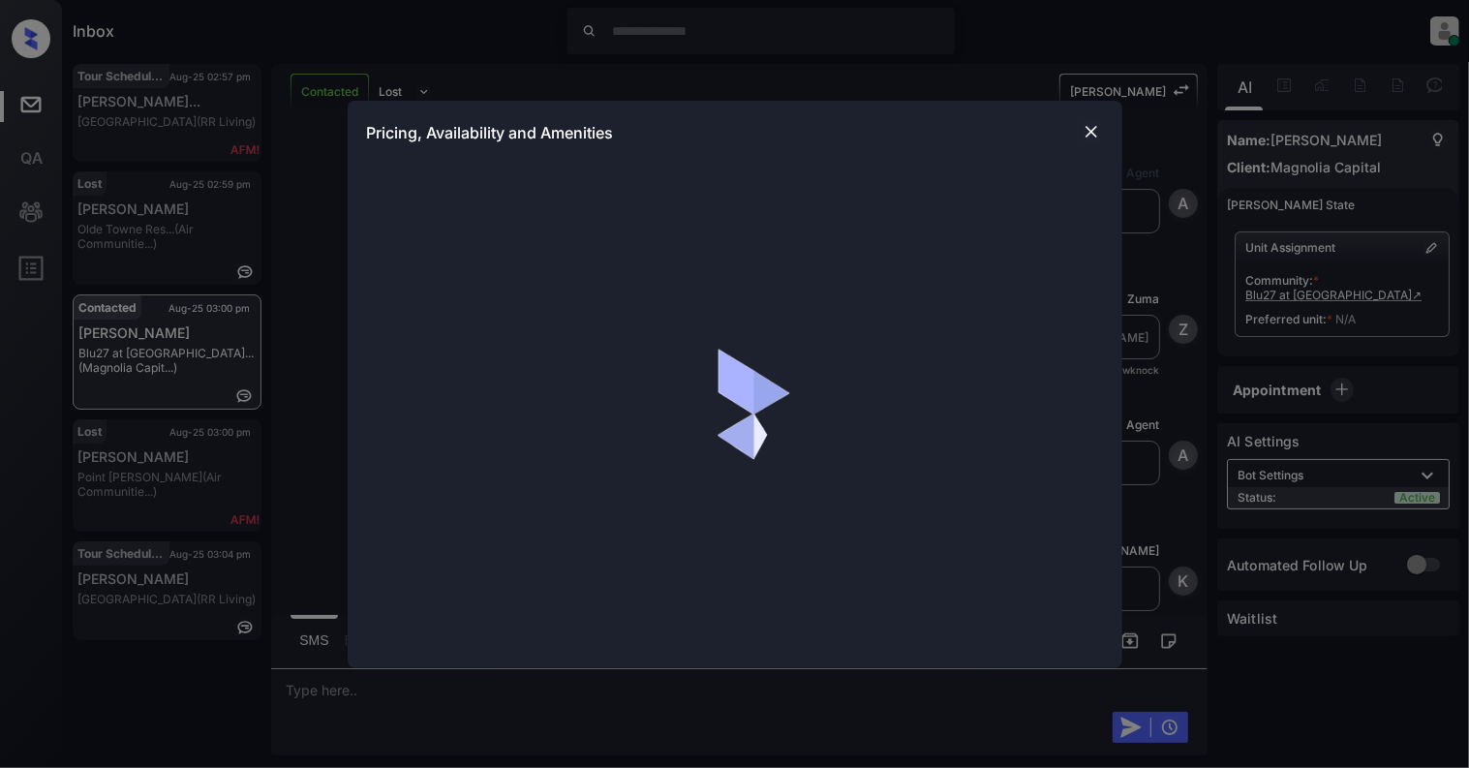
scroll to position [5683, 0]
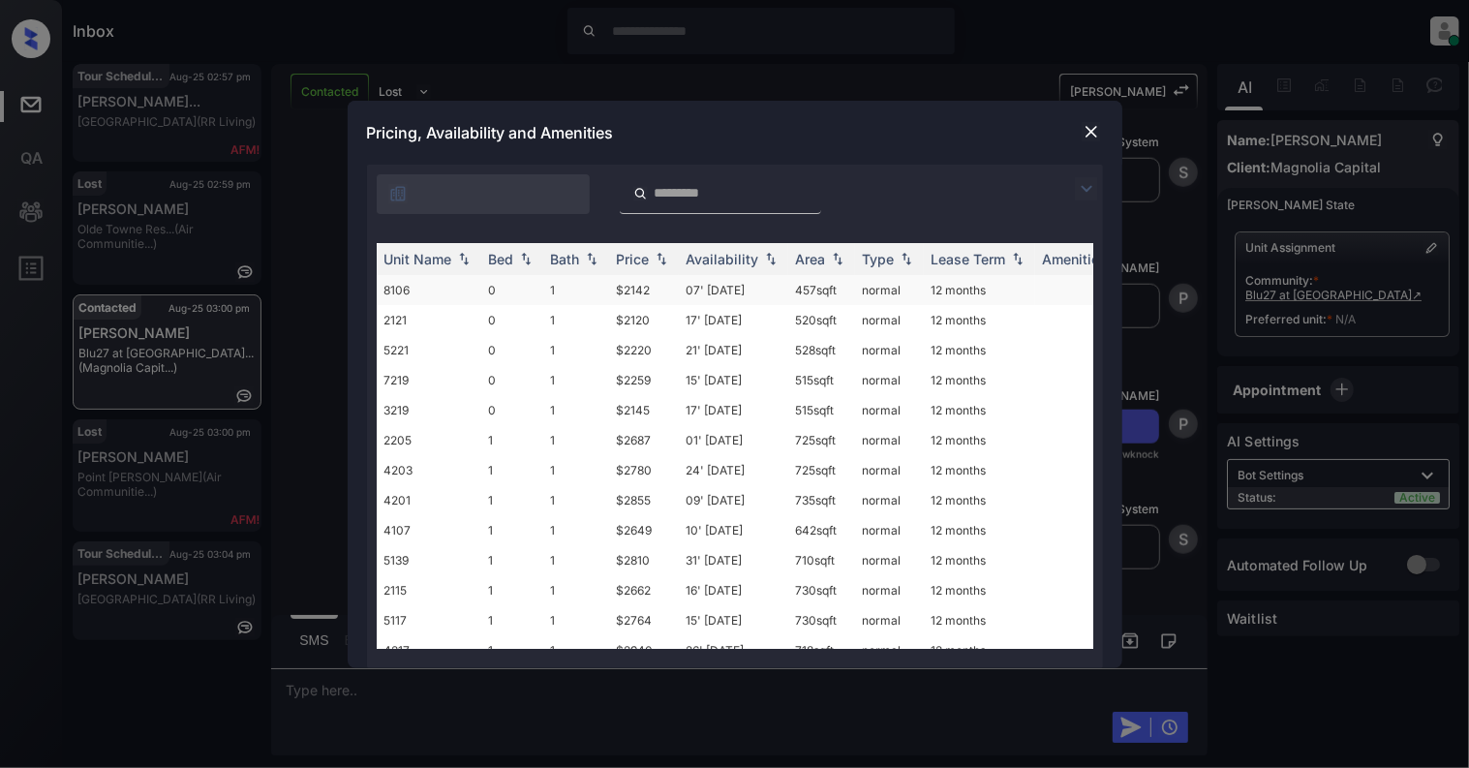
click at [496, 296] on td "0" at bounding box center [512, 290] width 62 height 30
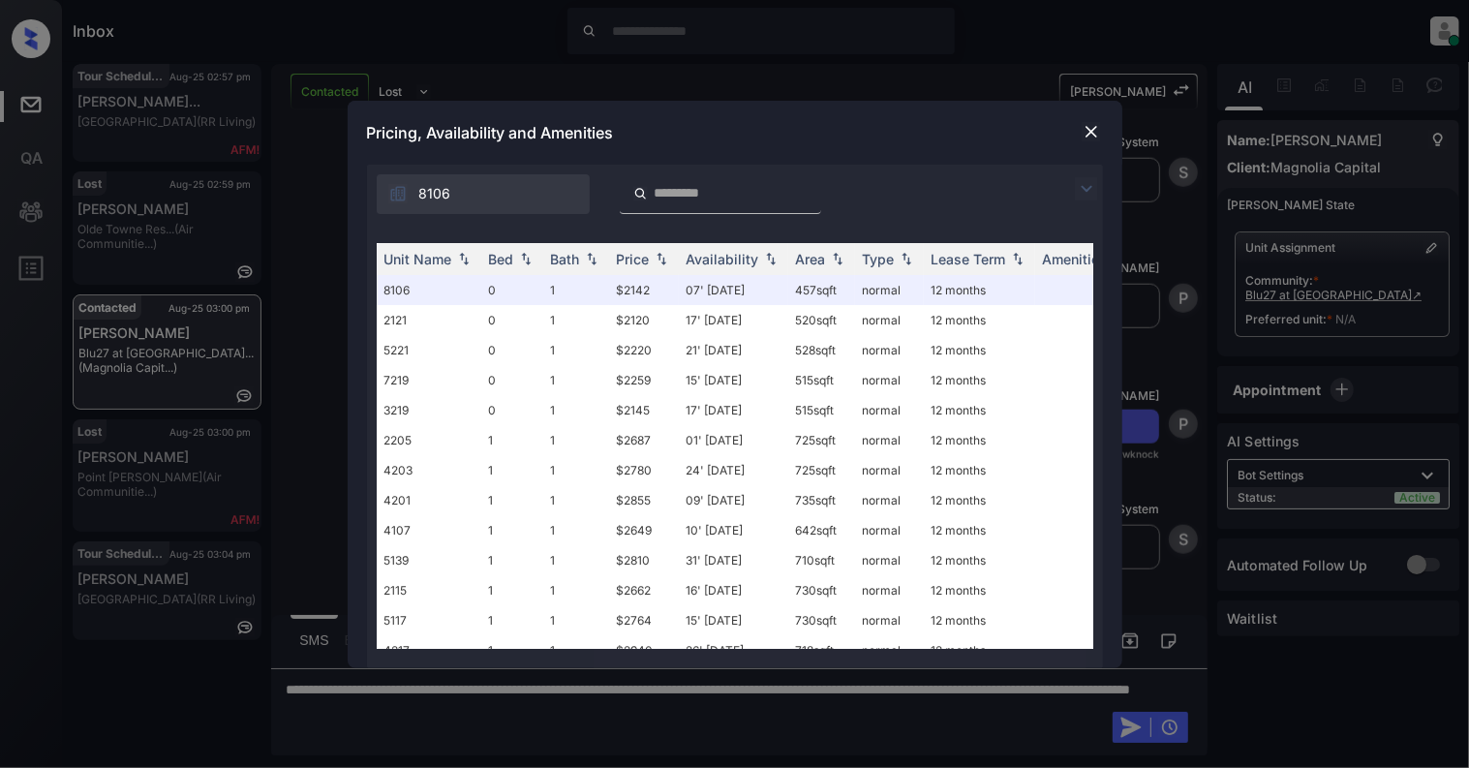
click at [1082, 122] on img at bounding box center [1091, 131] width 19 height 19
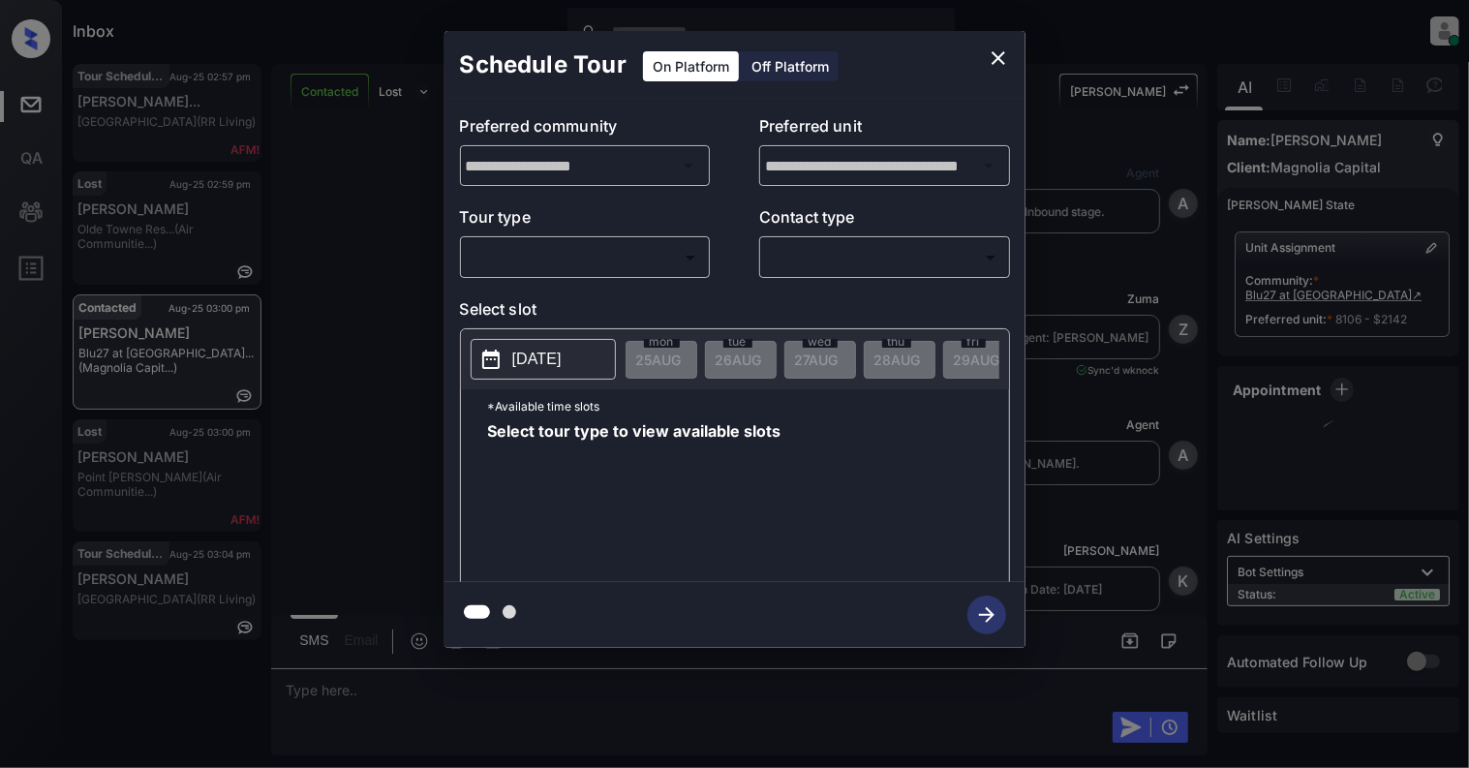
scroll to position [9682, 0]
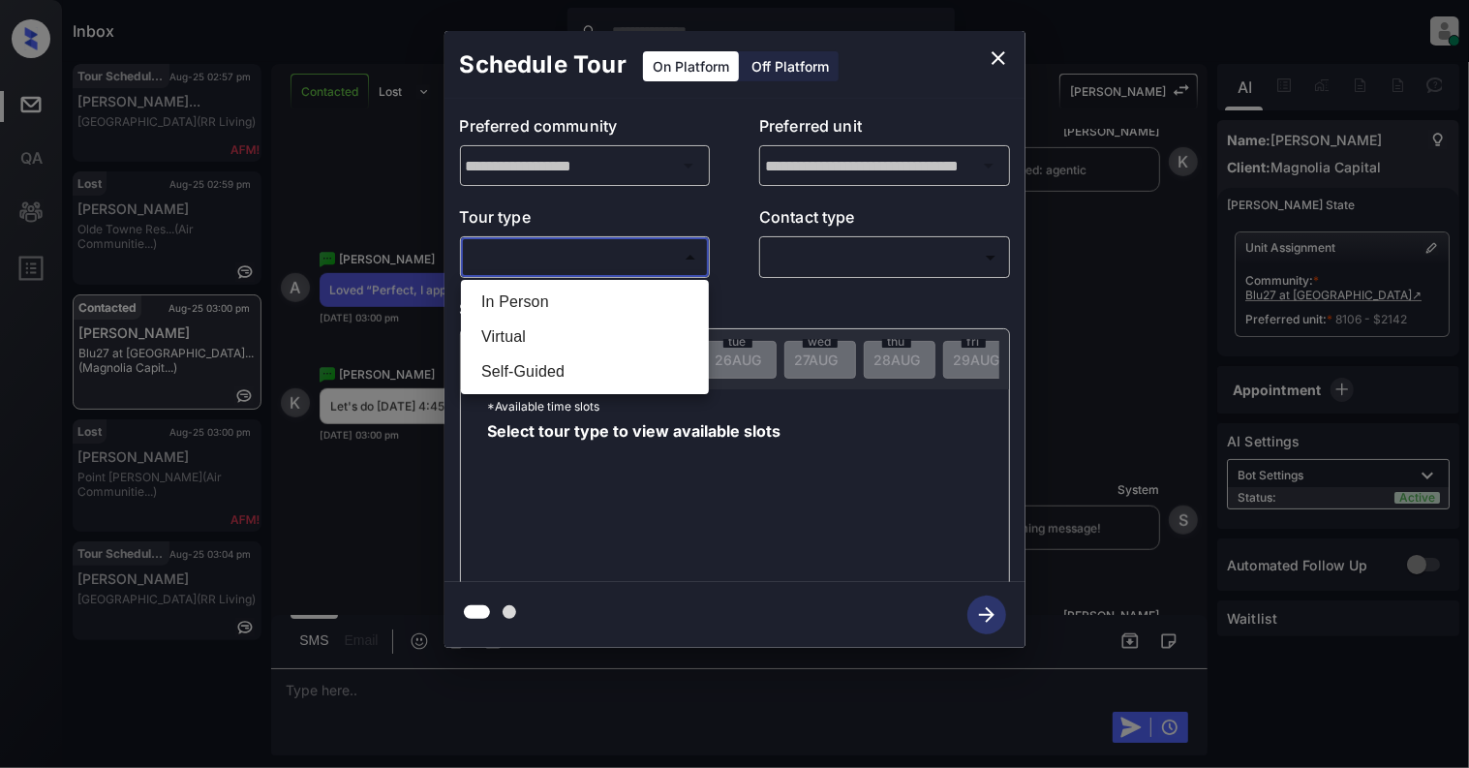
click at [656, 254] on body "Inbox Cynthia Montañez Online Set yourself offline Set yourself on break Profil…" at bounding box center [734, 384] width 1469 height 768
click at [602, 307] on li "In Person" at bounding box center [585, 302] width 238 height 35
type input "********"
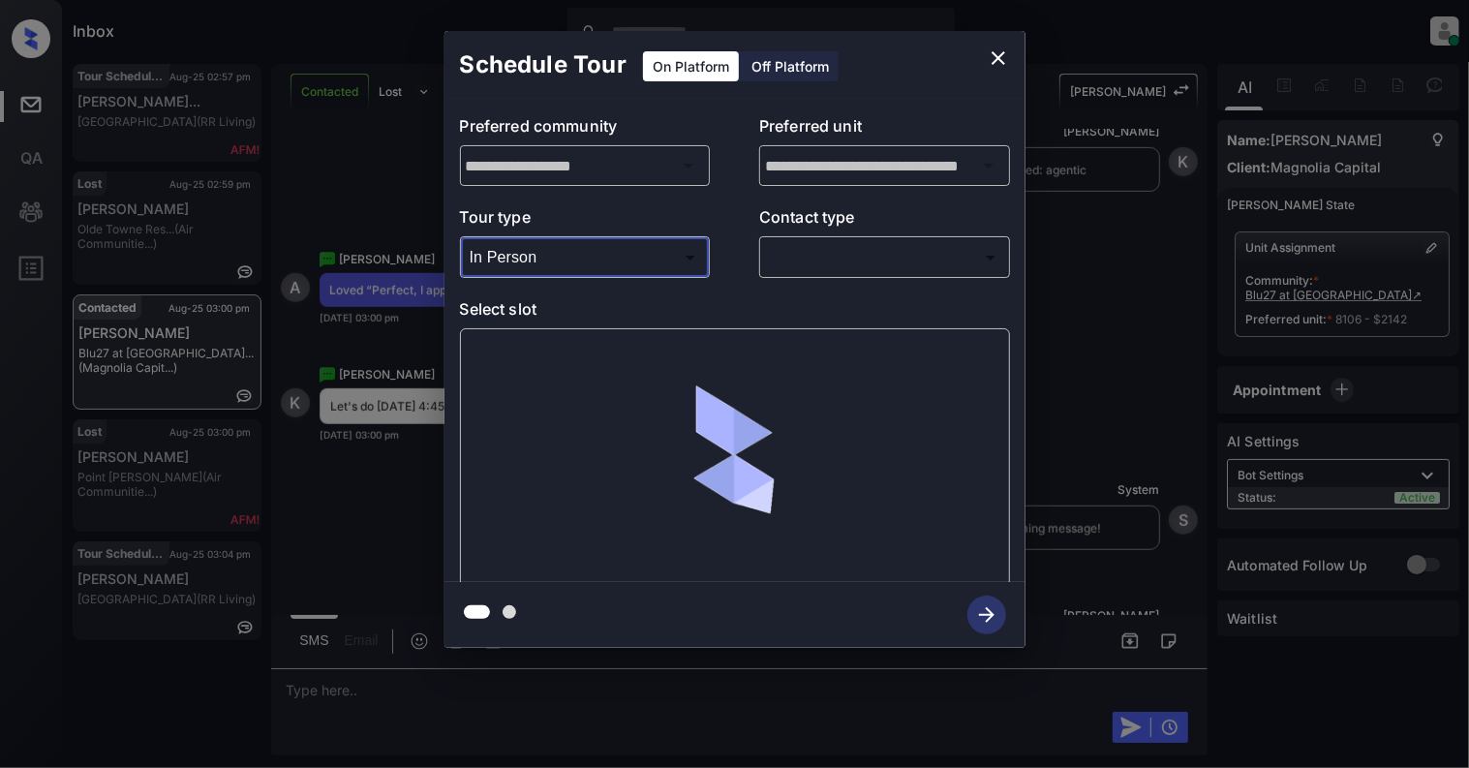
click at [829, 269] on body "Inbox Cynthia Montañez Online Set yourself offline Set yourself on break Profil…" at bounding box center [734, 384] width 1469 height 768
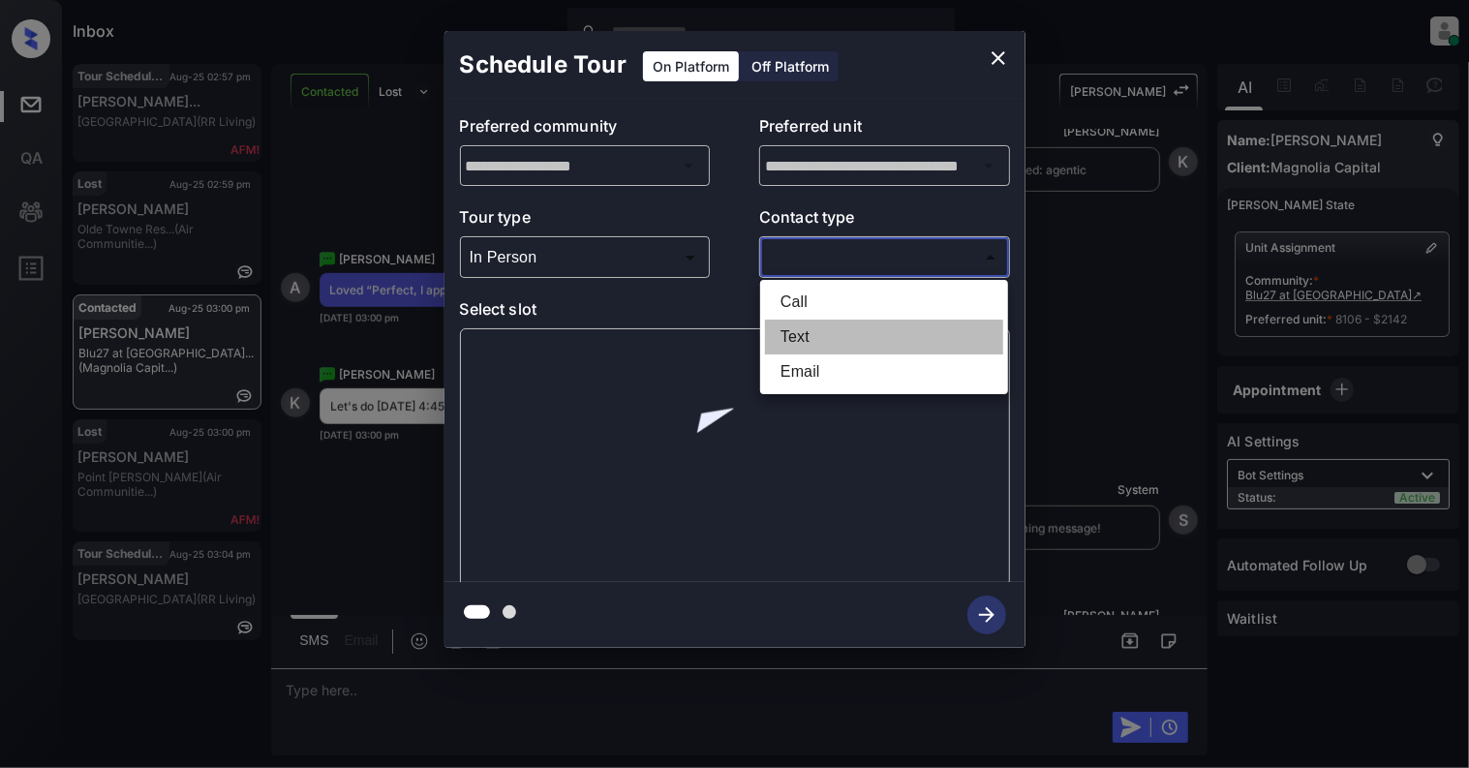
click at [791, 342] on li "Text" at bounding box center [884, 337] width 238 height 35
type input "****"
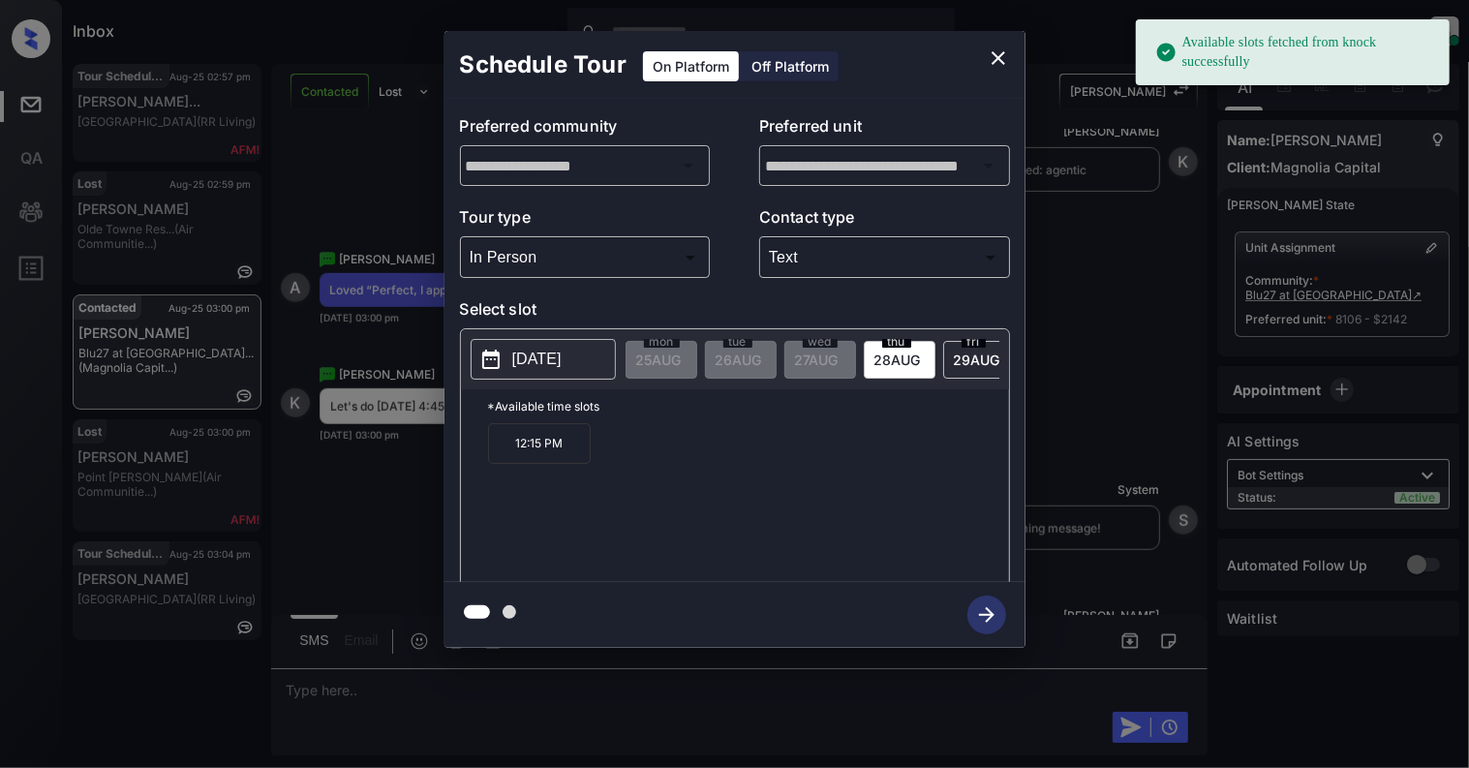
click at [515, 361] on p "2025-08-28" at bounding box center [536, 359] width 49 height 23
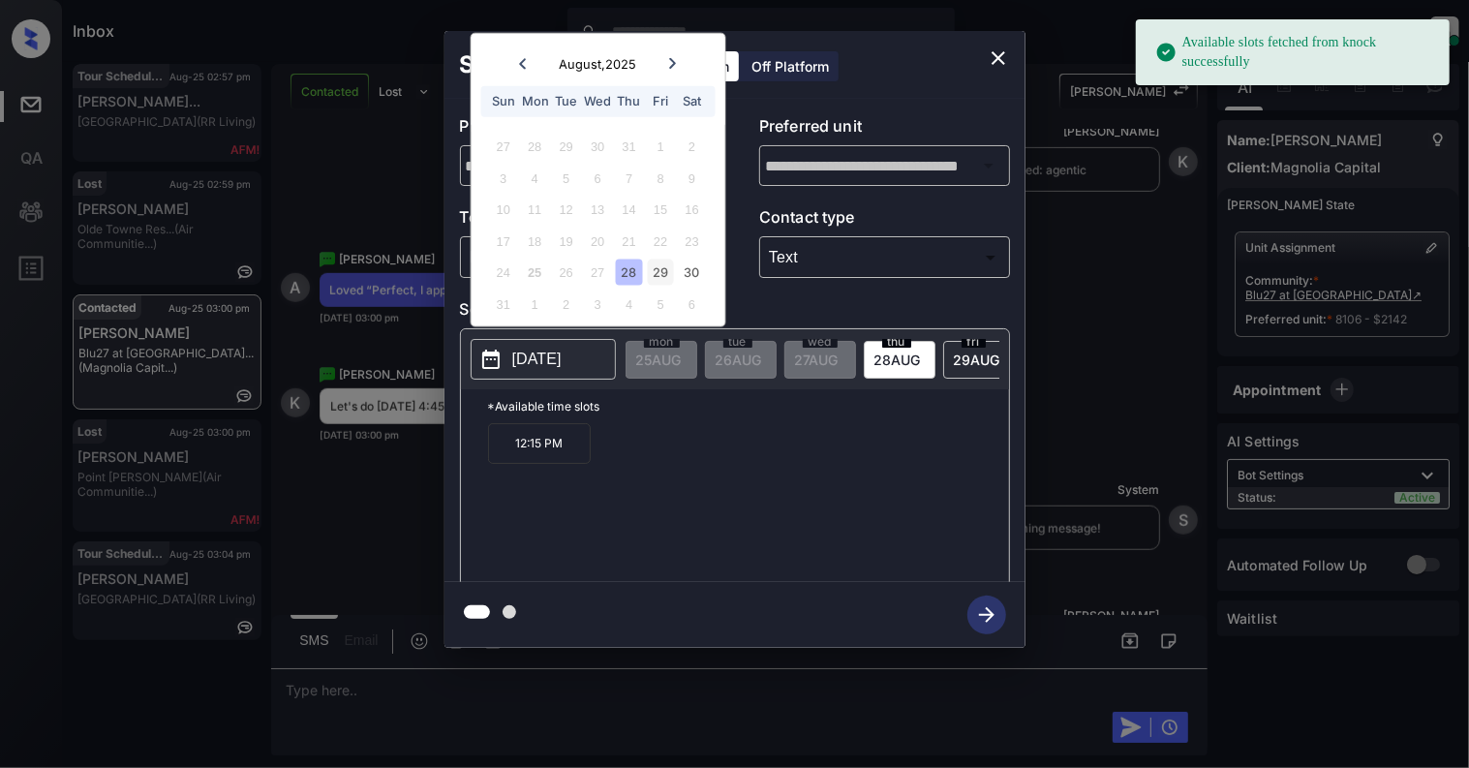
click at [662, 269] on div "29" at bounding box center [661, 272] width 26 height 26
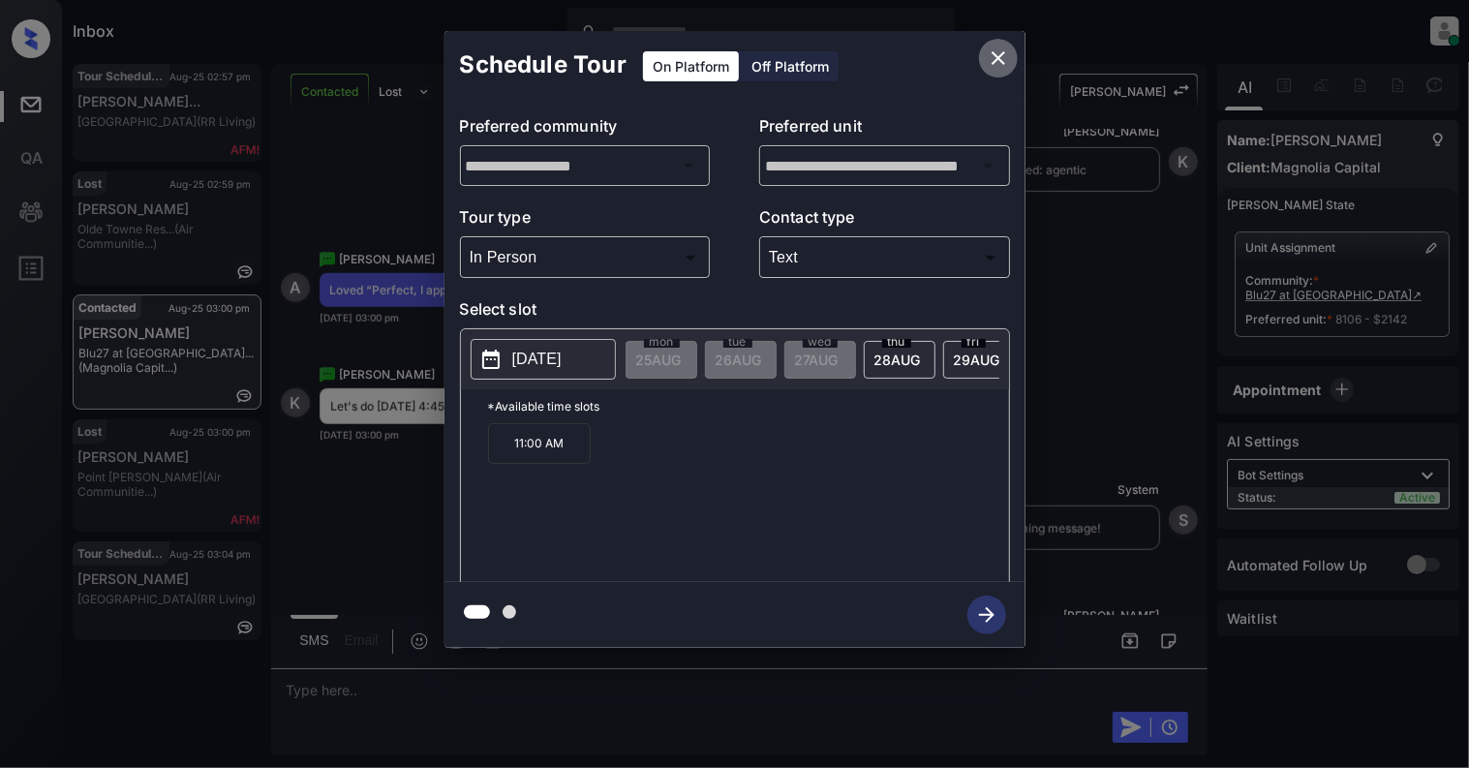
click at [991, 55] on icon "close" at bounding box center [998, 57] width 23 height 23
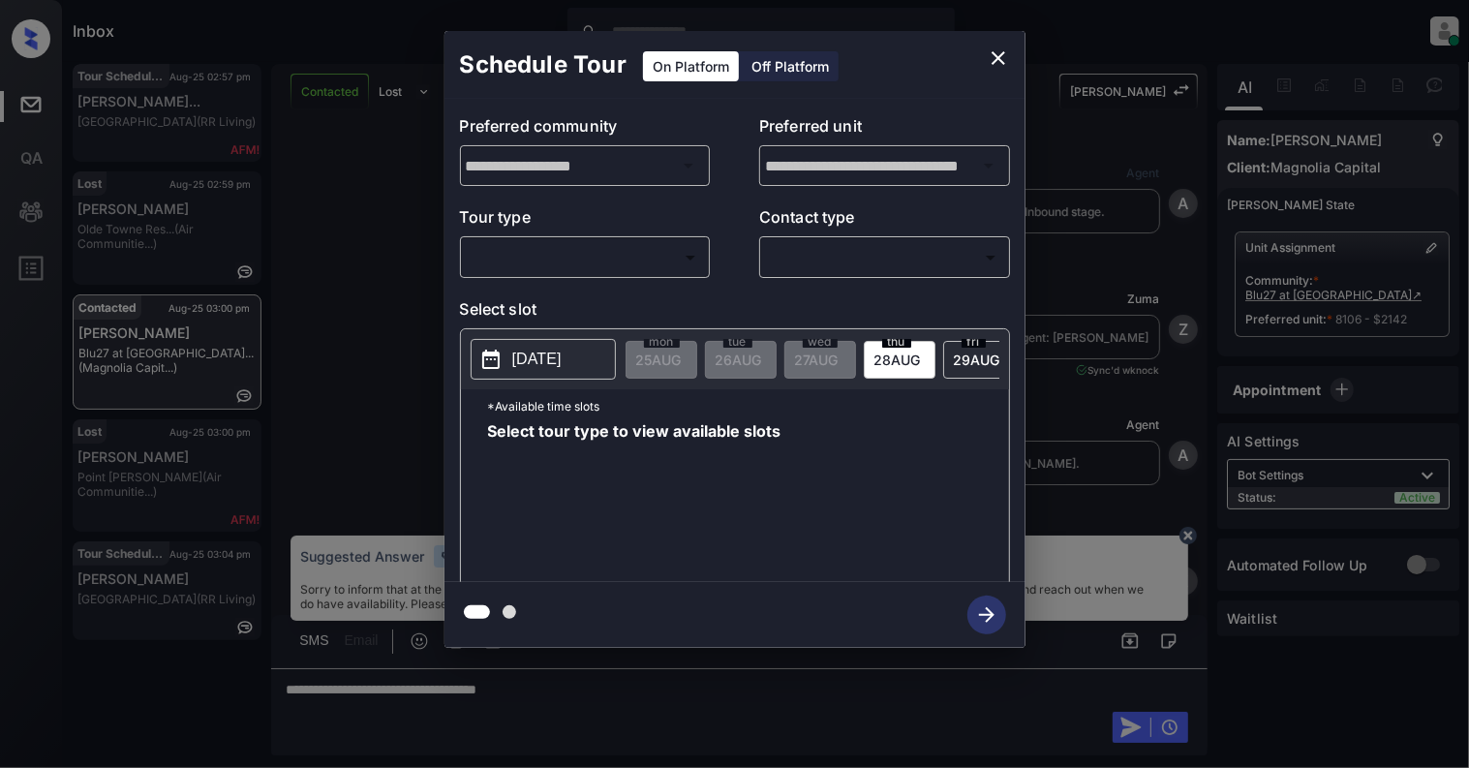
scroll to position [10070, 0]
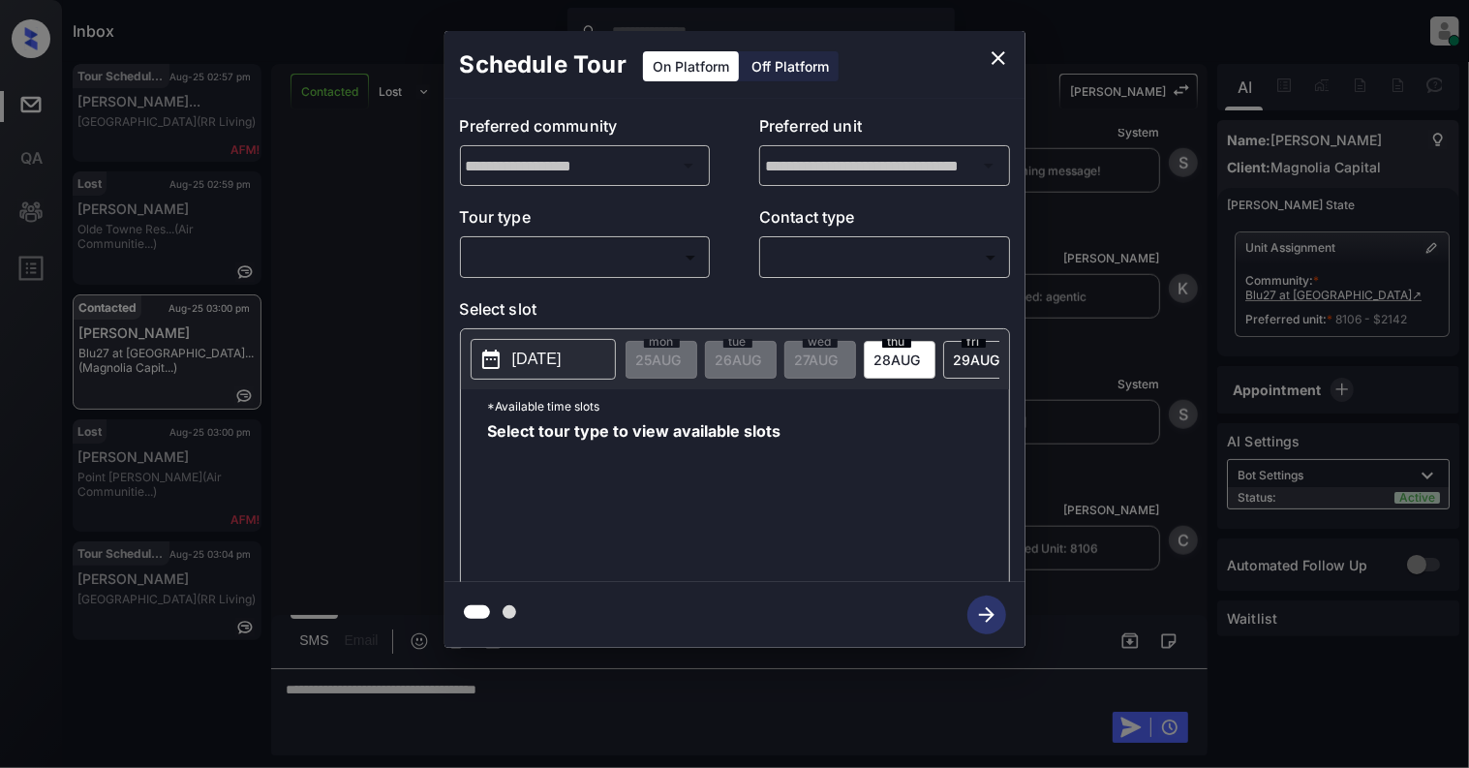
click at [585, 261] on body "Inbox [PERSON_NAME] Online Set yourself offline Set yourself on break Profile S…" at bounding box center [734, 384] width 1469 height 768
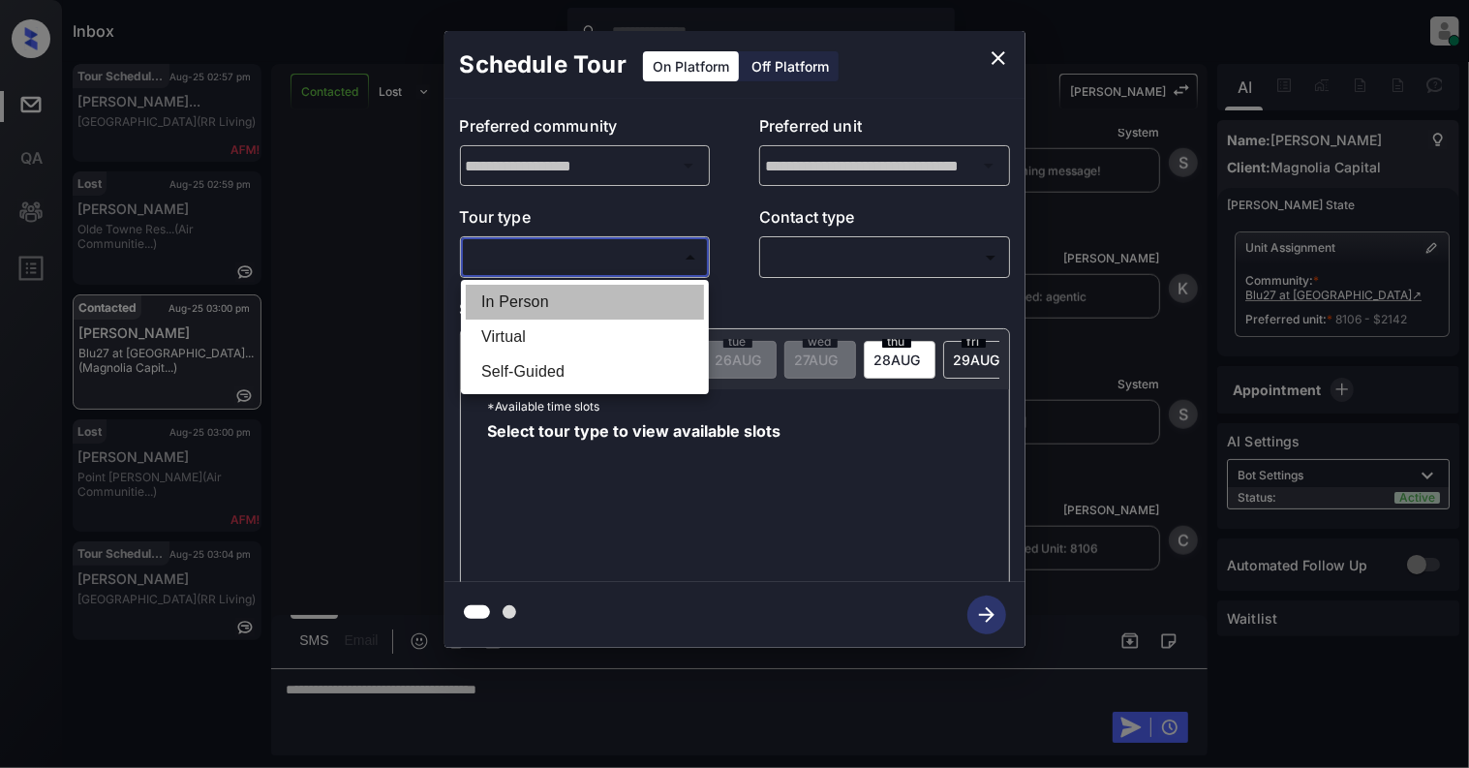
click at [532, 311] on li "In Person" at bounding box center [585, 302] width 238 height 35
type input "********"
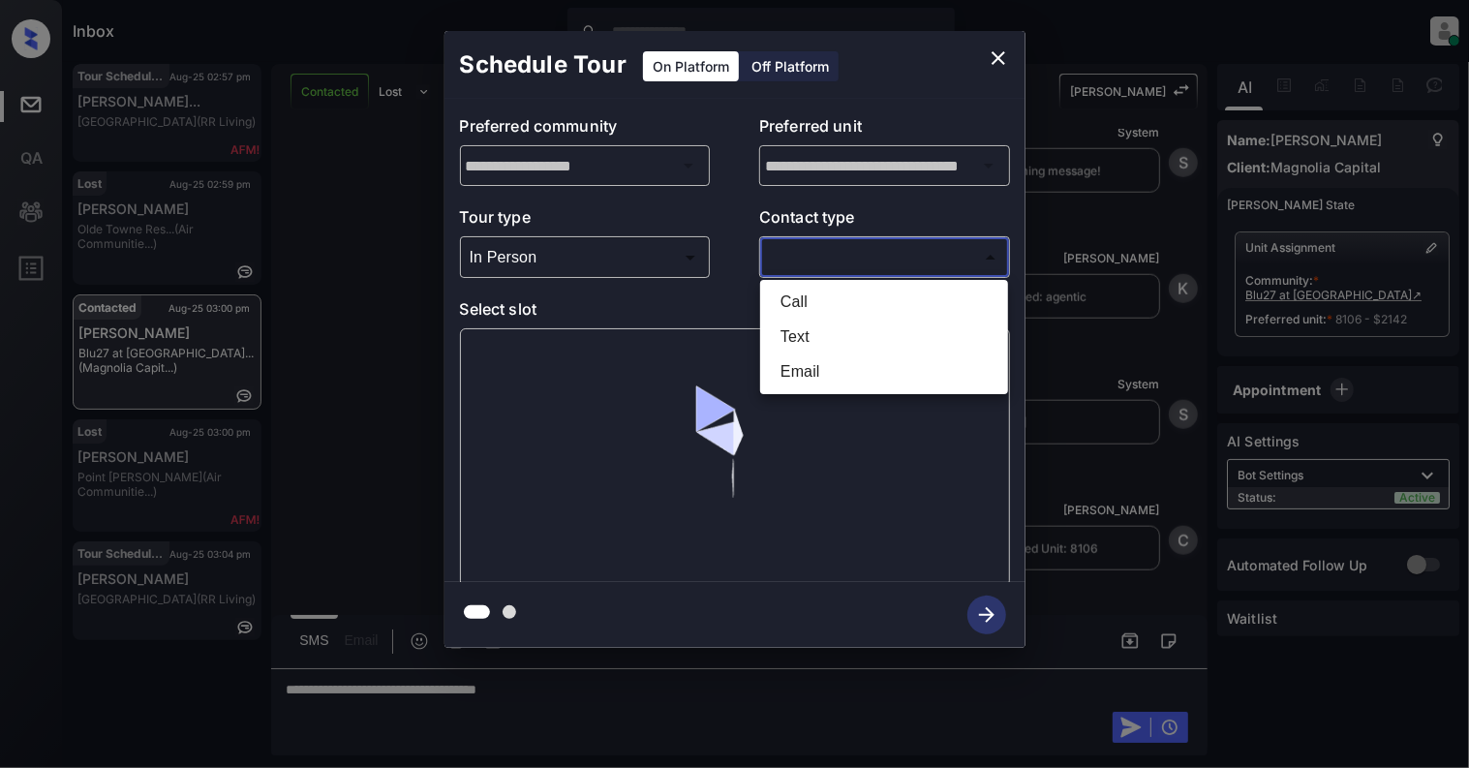
click at [904, 253] on body "Inbox [PERSON_NAME] Online Set yourself offline Set yourself on break Profile S…" at bounding box center [734, 384] width 1469 height 768
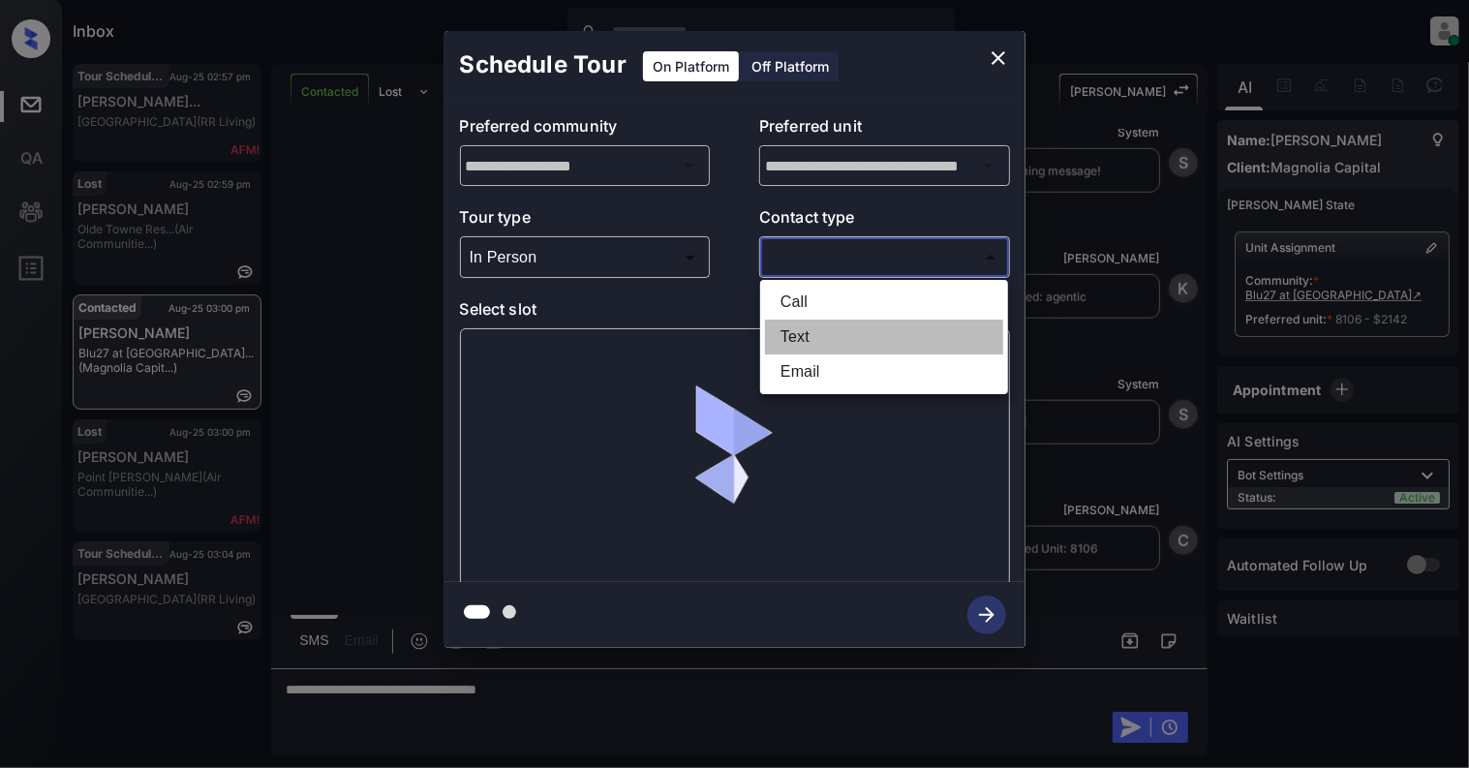
click at [827, 326] on li "Text" at bounding box center [884, 337] width 238 height 35
type input "****"
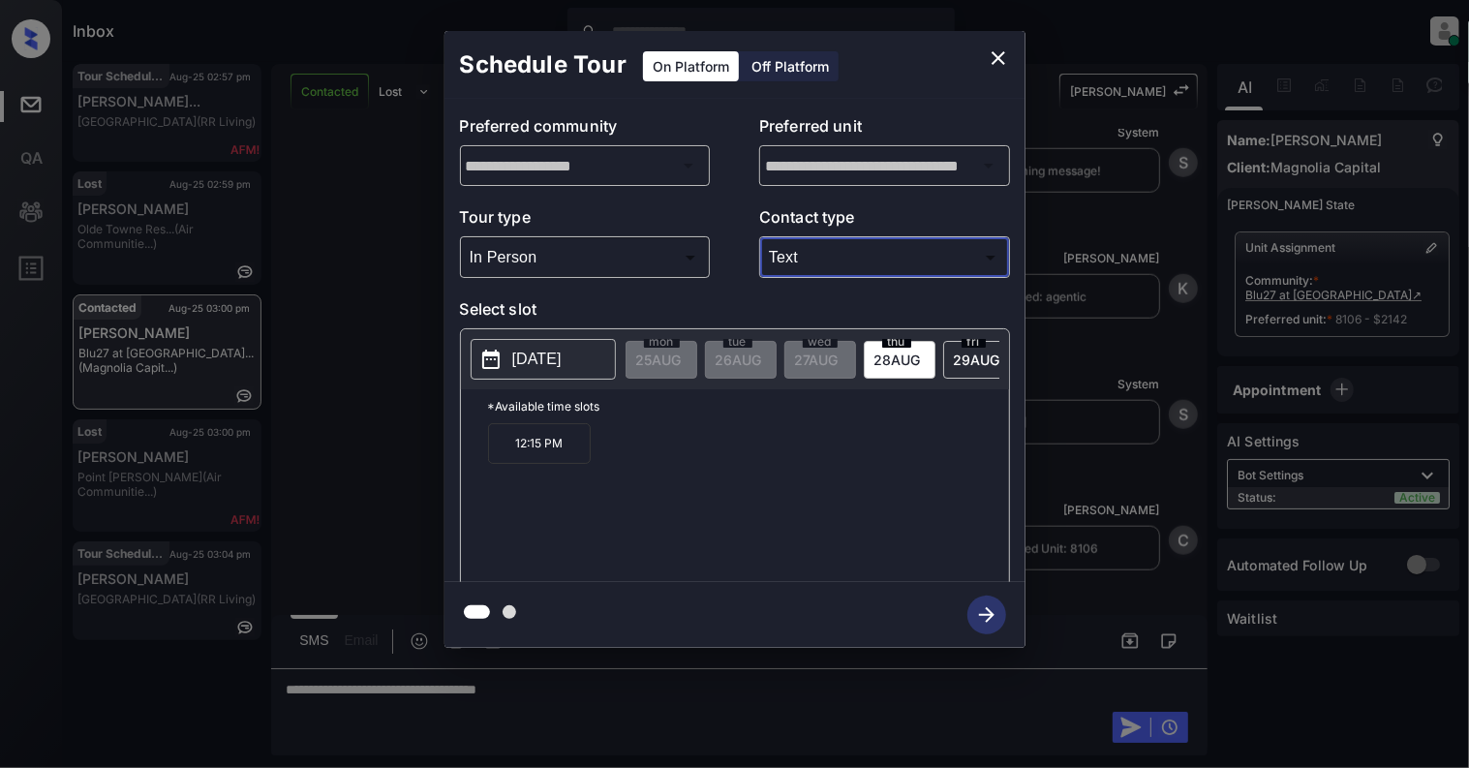
click at [531, 362] on p "[DATE]" at bounding box center [536, 359] width 49 height 23
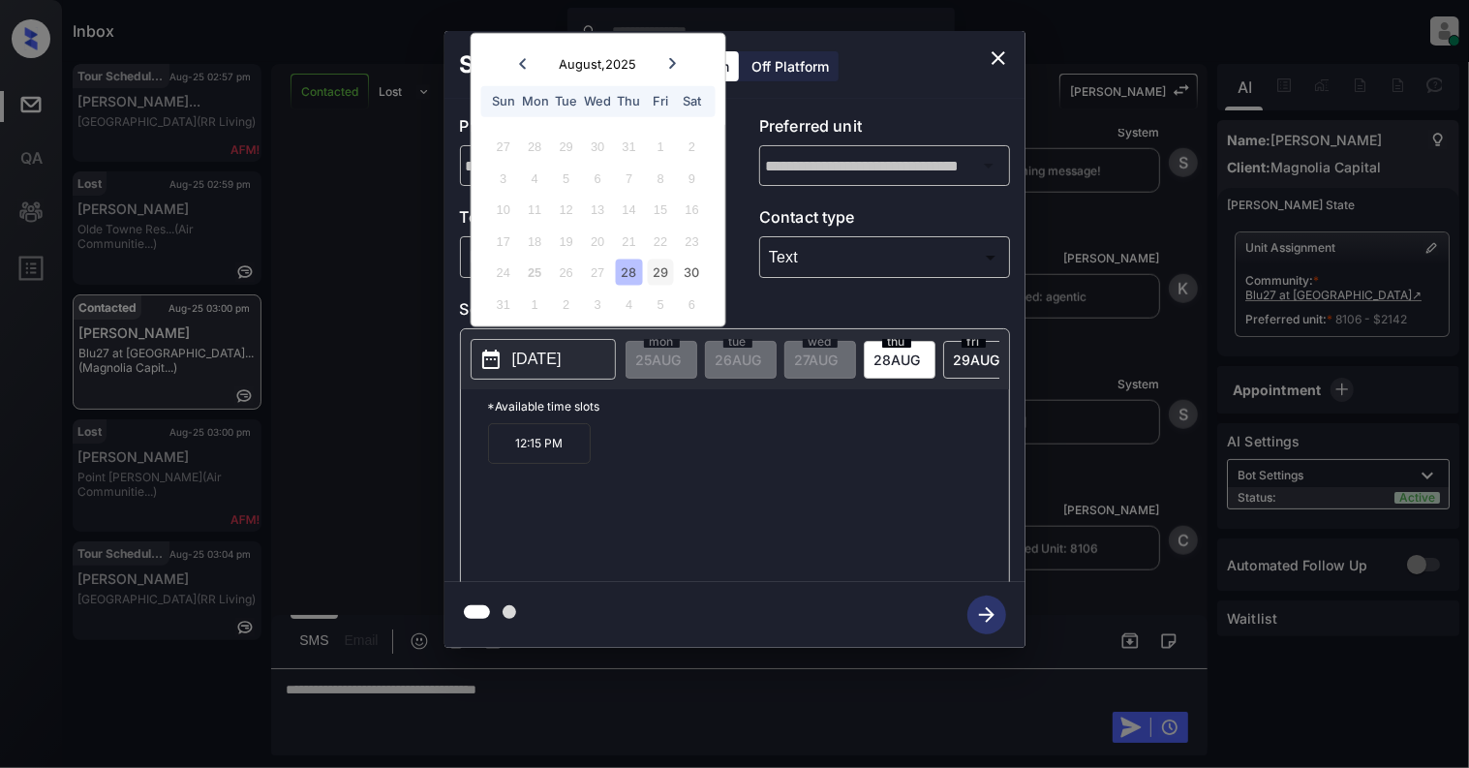
click at [655, 281] on div "29" at bounding box center [661, 272] width 26 height 26
click at [997, 59] on icon "close" at bounding box center [998, 58] width 14 height 14
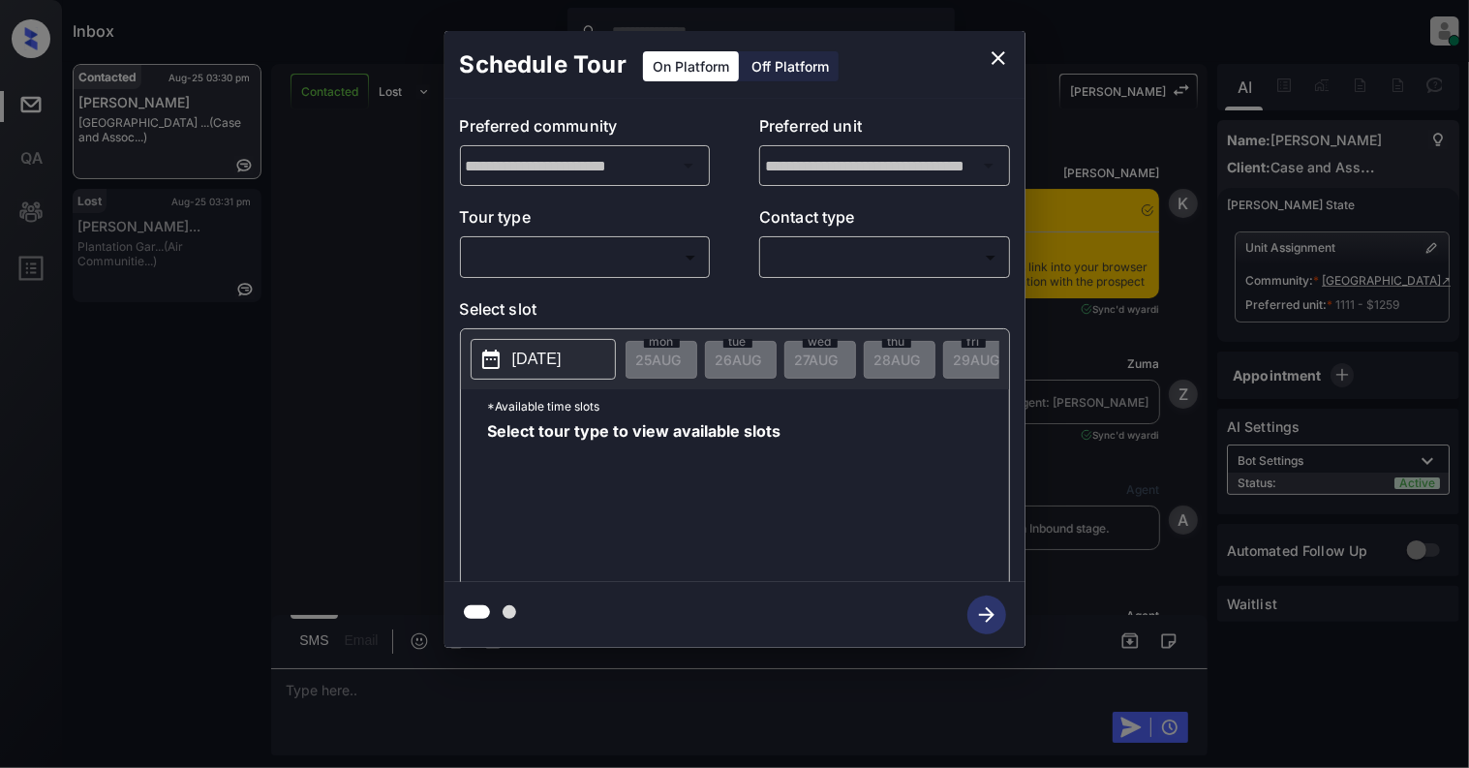
scroll to position [6599, 0]
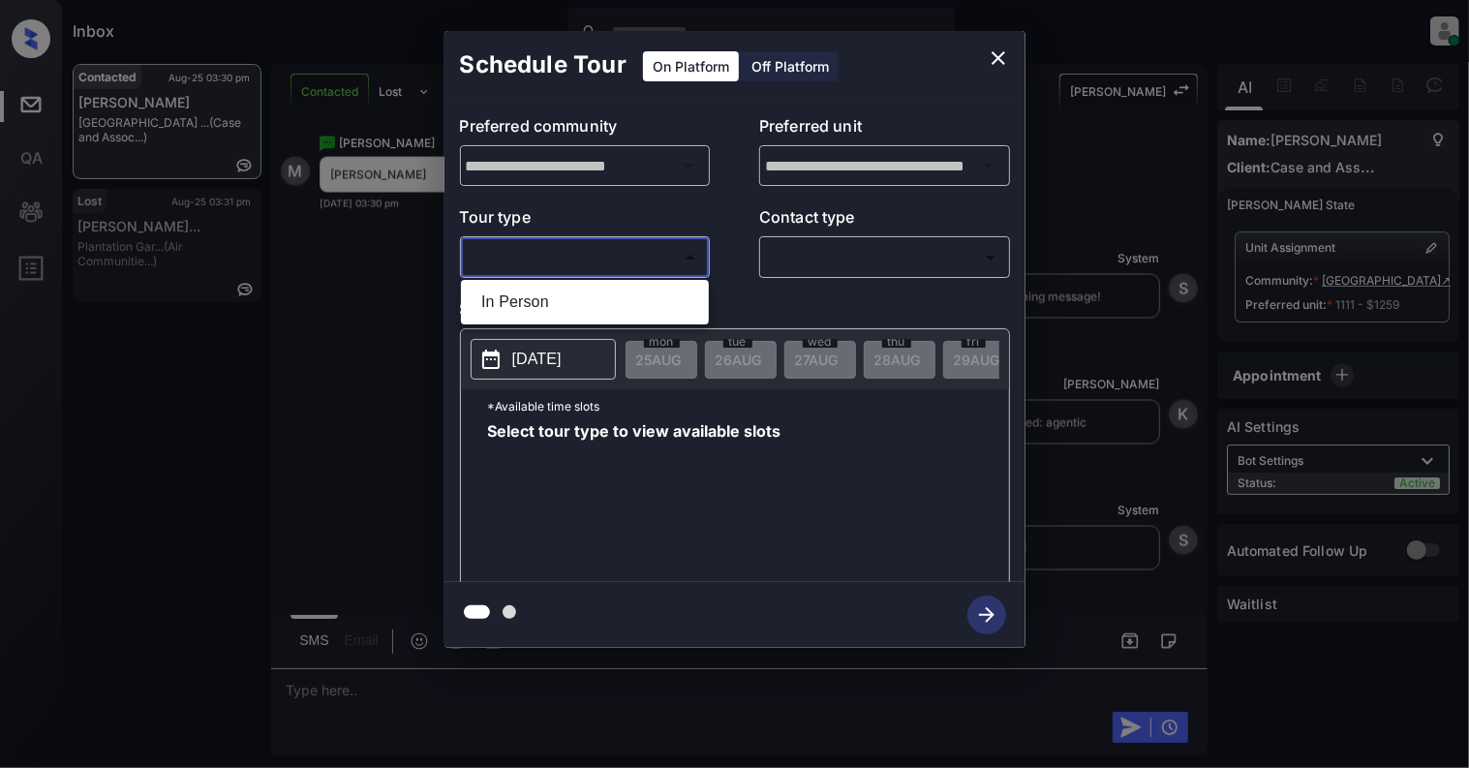
click at [558, 244] on body "Inbox [PERSON_NAME] Online Set yourself offline Set yourself on break Profile S…" at bounding box center [734, 384] width 1469 height 768
click at [543, 296] on li "In Person" at bounding box center [585, 302] width 238 height 35
type input "********"
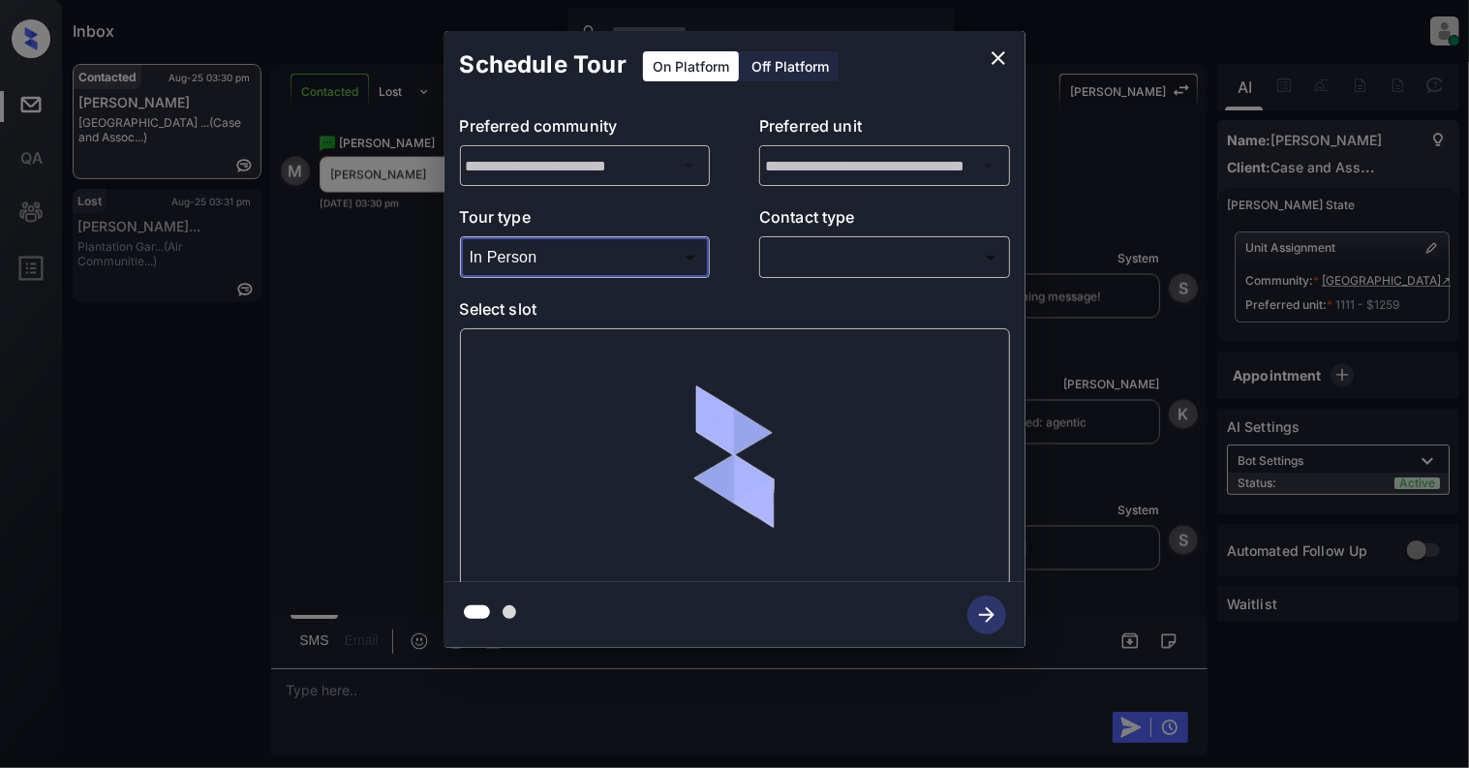
click at [889, 254] on body "Inbox [PERSON_NAME] Online Set yourself offline Set yourself on break Profile S…" at bounding box center [734, 384] width 1469 height 768
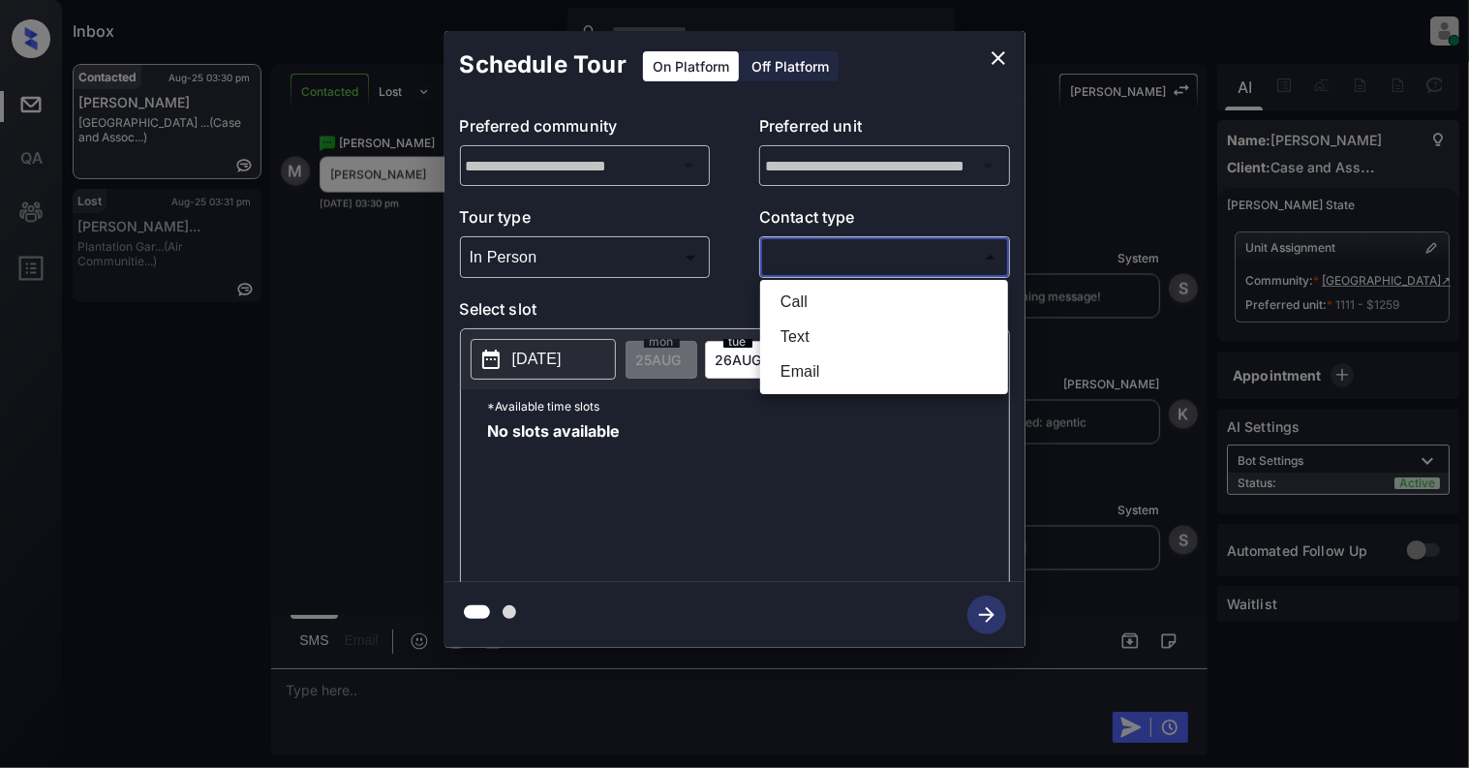
click at [795, 337] on li "Text" at bounding box center [884, 337] width 238 height 35
type input "****"
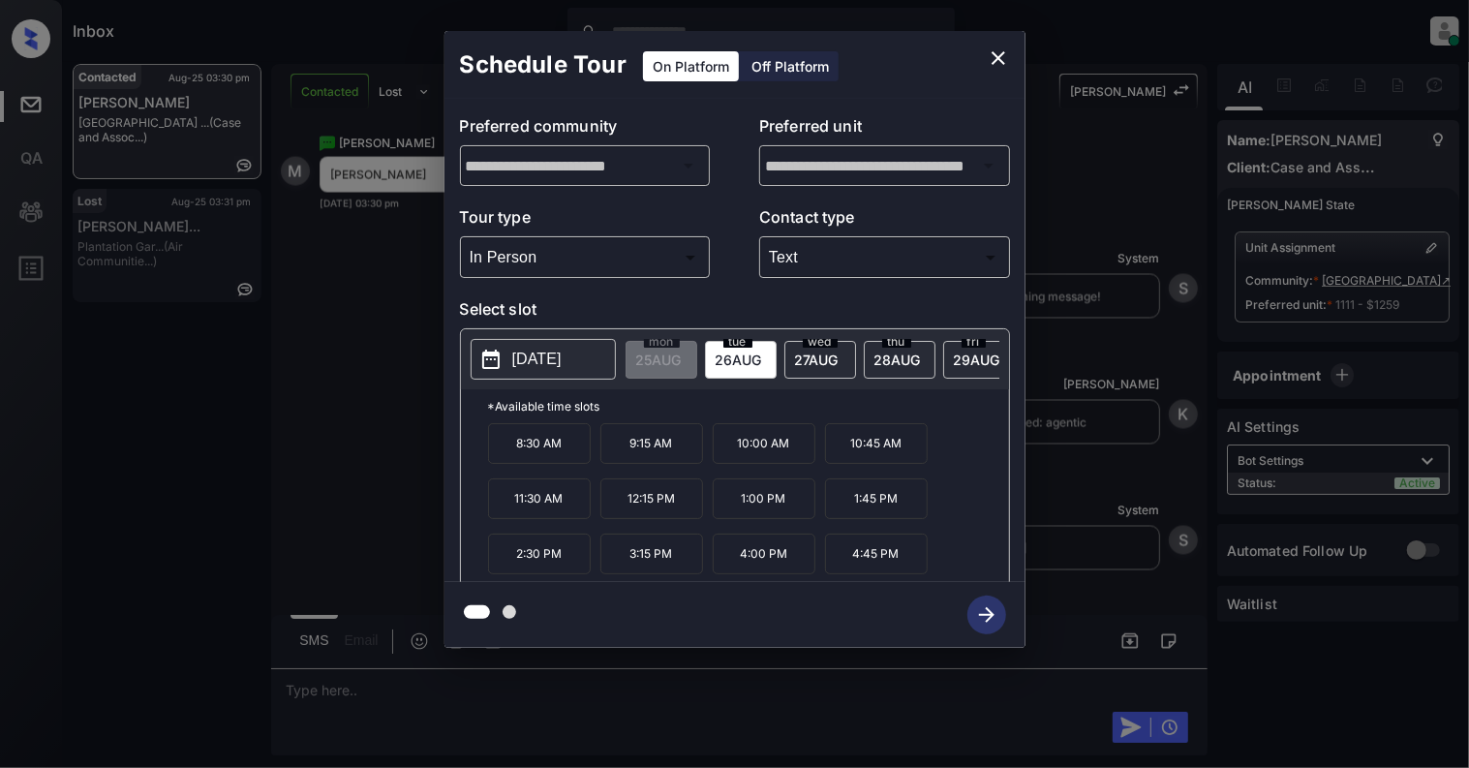
click at [891, 552] on p "4:45 PM" at bounding box center [876, 553] width 103 height 41
click at [979, 614] on icon "button" at bounding box center [986, 614] width 15 height 15
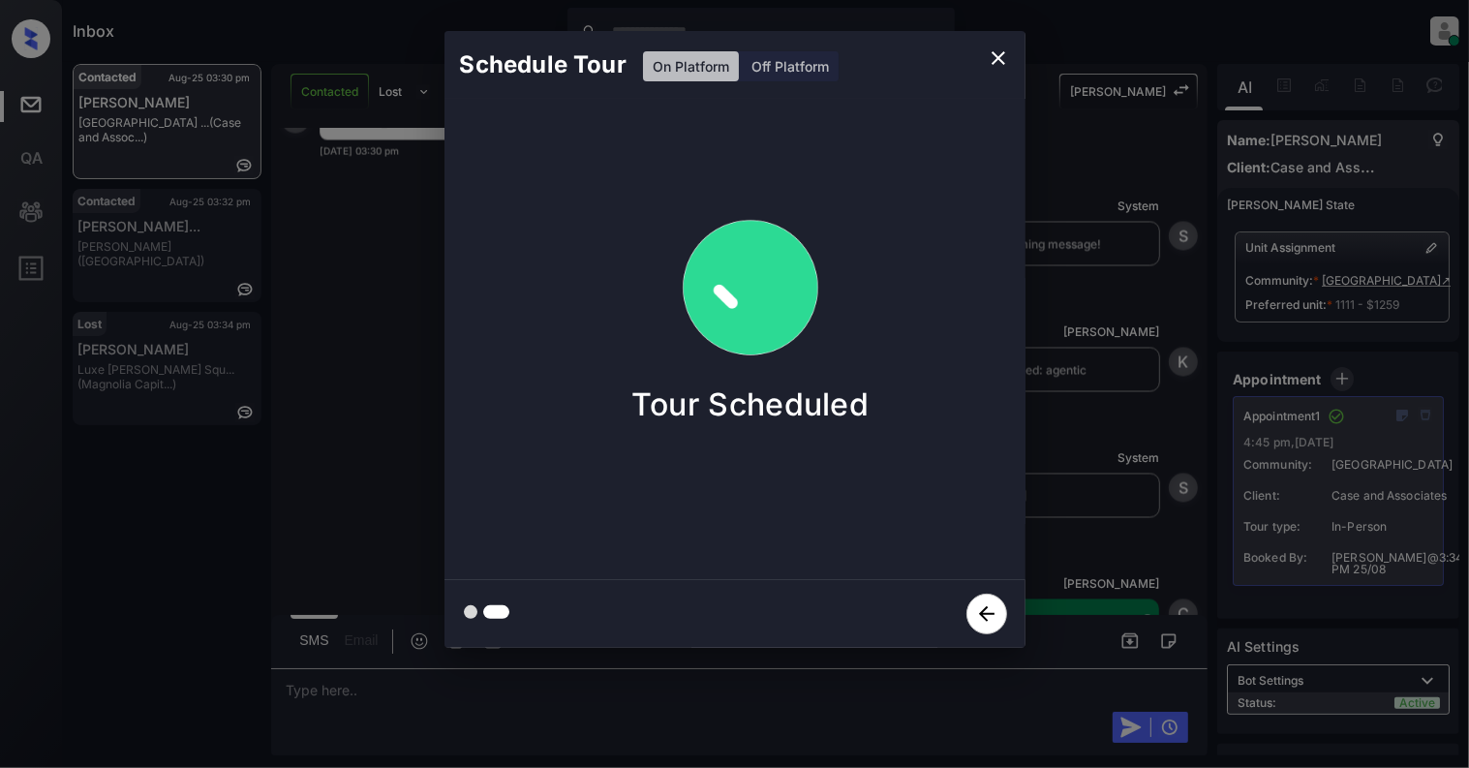
click at [996, 48] on icon "close" at bounding box center [998, 57] width 23 height 23
